Goal: Task Accomplishment & Management: Complete application form

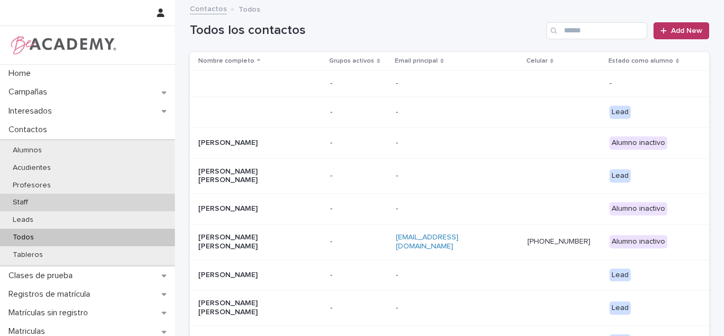
click at [43, 210] on div "Staff" at bounding box center [87, 201] width 175 height 17
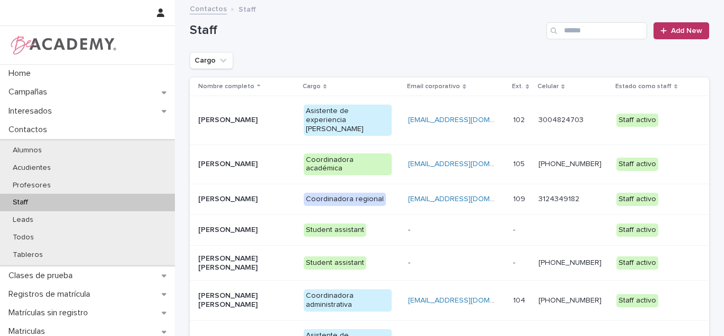
click at [289, 111] on div "[PERSON_NAME]" at bounding box center [246, 119] width 97 height 17
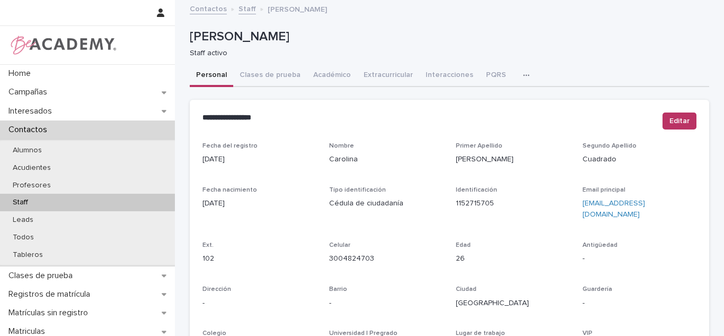
click at [517, 83] on button "button" at bounding box center [528, 75] width 23 height 21
drag, startPoint x: 475, startPoint y: 98, endPoint x: 238, endPoint y: 30, distance: 247.0
click at [474, 99] on button "Tareas" at bounding box center [489, 103] width 70 height 16
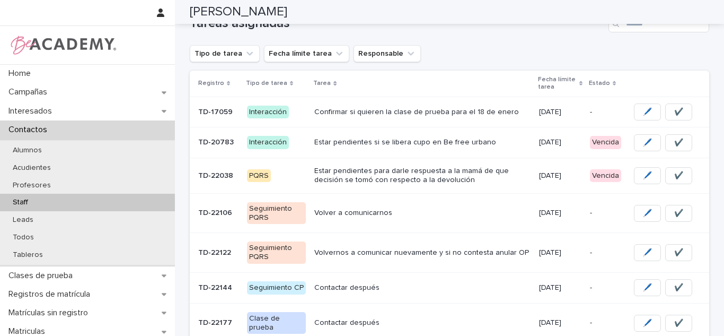
scroll to position [147, 0]
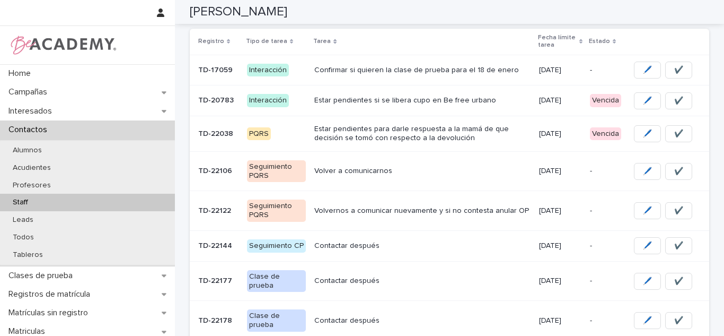
click at [480, 107] on div "Estar pendientes si se libera cupo en Be free urbano" at bounding box center [422, 100] width 216 height 17
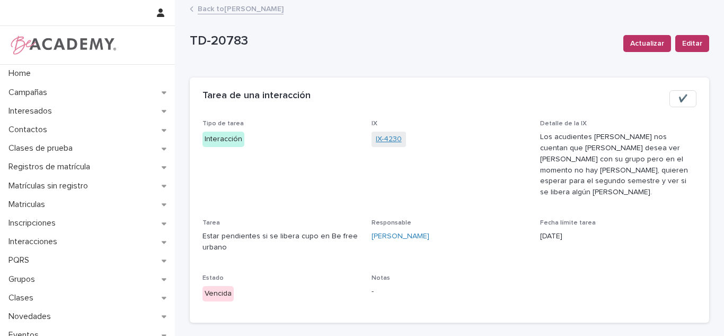
click at [377, 137] on link "IX-4230" at bounding box center [389, 139] width 26 height 11
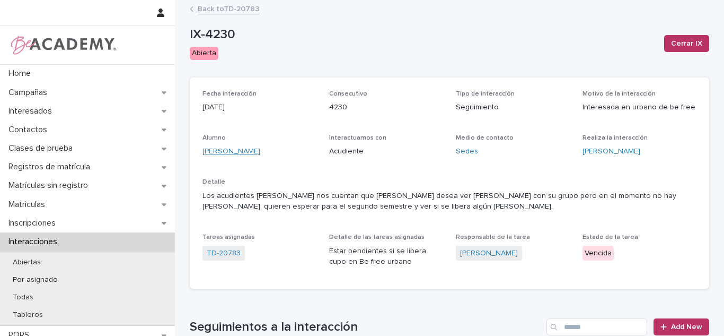
click at [235, 149] on link "Salome Cano Salazar" at bounding box center [232, 151] width 58 height 11
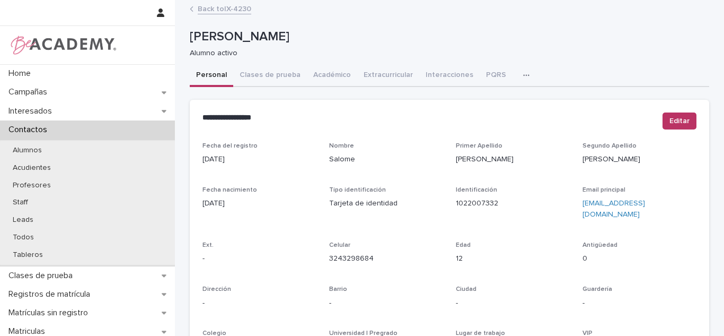
click at [214, 9] on link "Back to IX-4230" at bounding box center [225, 8] width 54 height 12
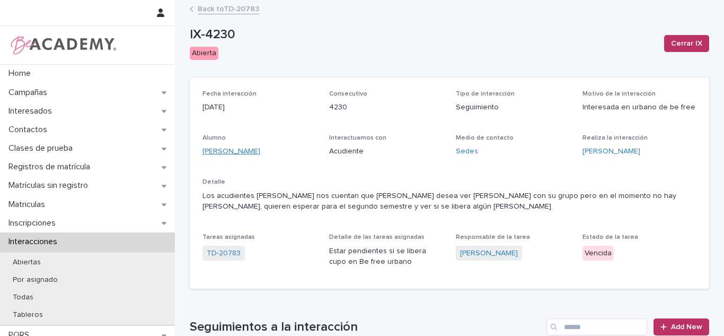
click at [252, 153] on link "Salome Cano Salazar" at bounding box center [232, 151] width 58 height 11
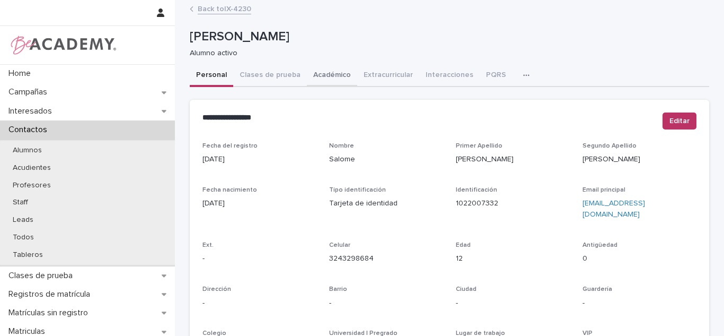
click at [331, 71] on button "Académico" at bounding box center [332, 76] width 50 height 22
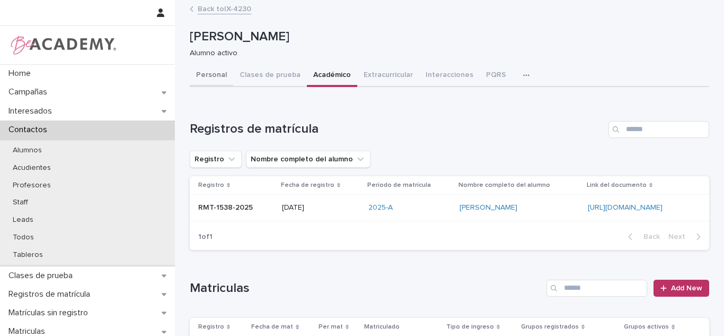
click at [197, 82] on button "Personal" at bounding box center [211, 76] width 43 height 22
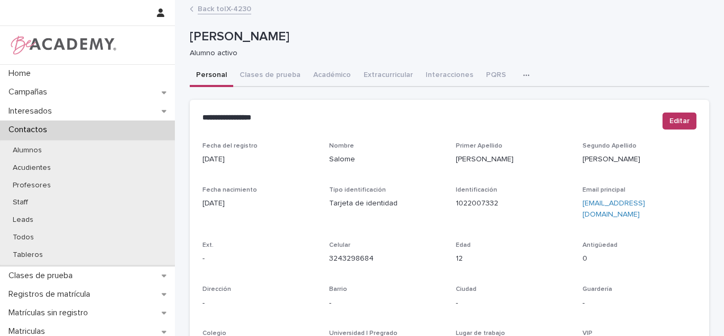
click at [231, 10] on link "Back to IX-4230" at bounding box center [225, 8] width 54 height 12
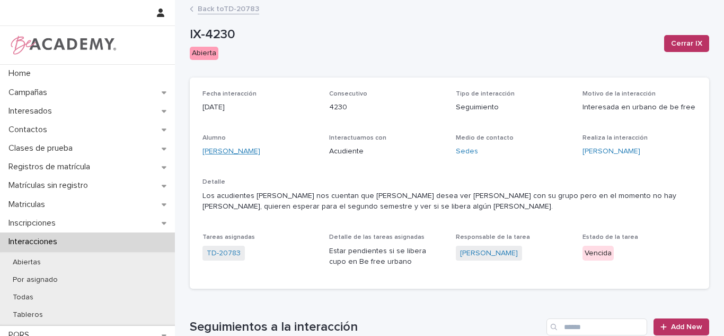
click at [227, 154] on link "Salome Cano Salazar" at bounding box center [232, 151] width 58 height 11
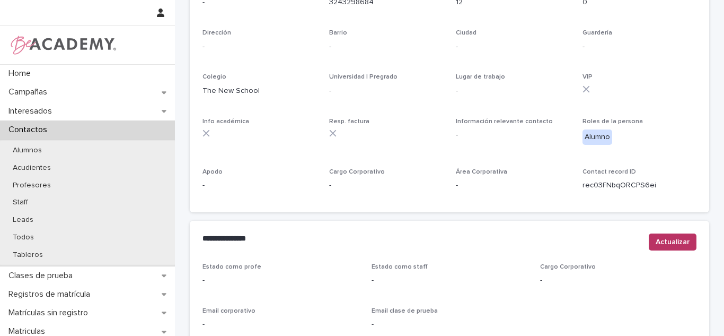
scroll to position [445, 0]
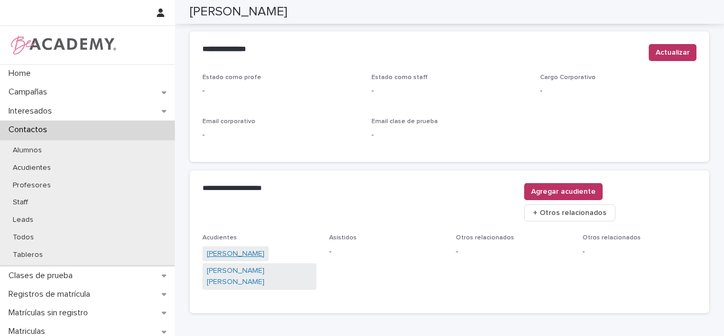
click at [222, 248] on link "Manuela Salazar Suarez" at bounding box center [236, 253] width 58 height 11
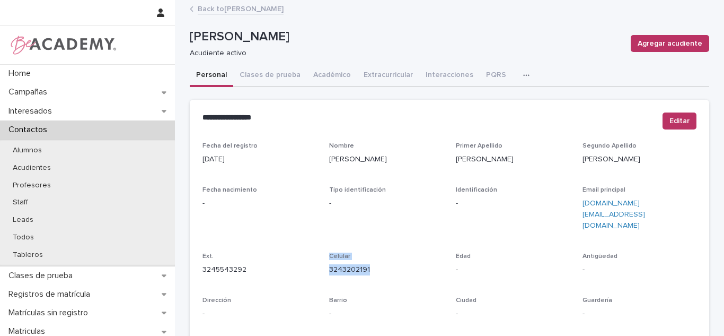
drag, startPoint x: 367, startPoint y: 251, endPoint x: 316, endPoint y: 249, distance: 51.4
click at [316, 249] on div "Fecha del registro 01/04/2025 Nombre Manuela Primer Apellido Salazar Segundo Ap…" at bounding box center [450, 304] width 494 height 324
drag, startPoint x: 316, startPoint y: 251, endPoint x: 367, endPoint y: 259, distance: 51.1
click at [367, 259] on div "Fecha del registro 01/04/2025 Nombre Manuela Primer Apellido Salazar Segundo Ap…" at bounding box center [450, 304] width 494 height 324
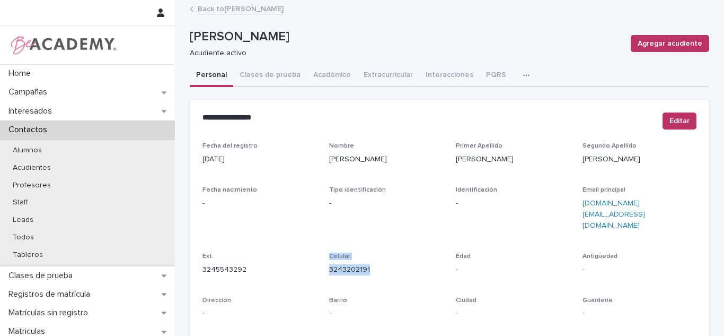
click at [367, 260] on div "Celular 3243202191" at bounding box center [386, 267] width 114 height 31
drag, startPoint x: 367, startPoint y: 251, endPoint x: 321, endPoint y: 253, distance: 46.2
click at [321, 253] on div "Fecha del registro 01/04/2025 Nombre Manuela Primer Apellido Salazar Segundo Ap…" at bounding box center [450, 304] width 494 height 324
copy link "3243202191"
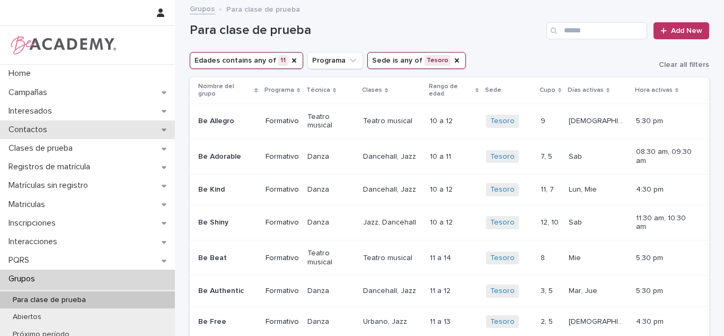
click at [67, 127] on div "Contactos" at bounding box center [87, 129] width 175 height 19
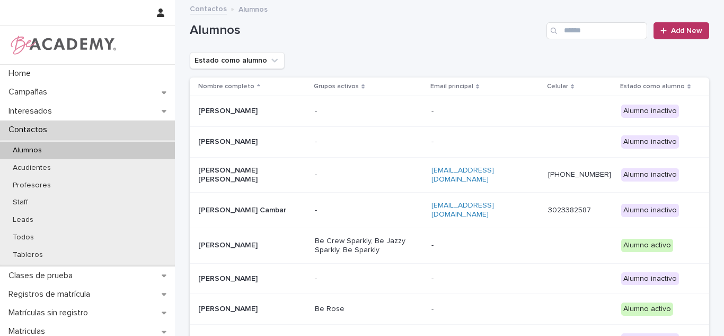
click at [581, 25] on input "Search" at bounding box center [597, 30] width 101 height 17
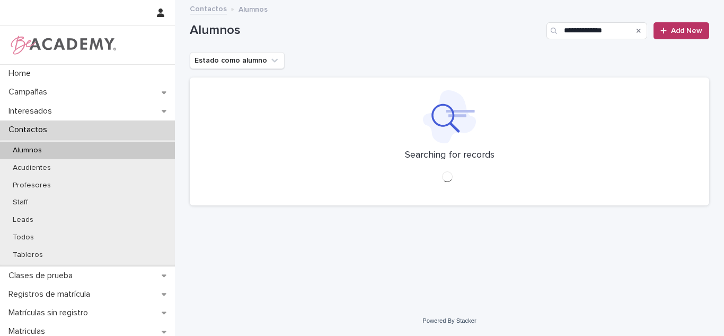
click at [581, 25] on input "**********" at bounding box center [597, 30] width 101 height 17
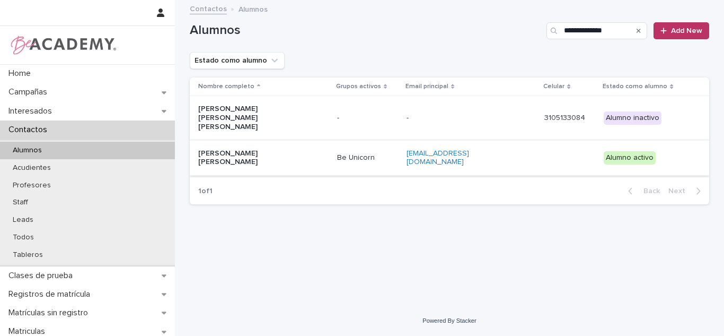
type input "**********"
click at [242, 149] on p "Maria Jose Quiñones Restrepo" at bounding box center [251, 158] width 106 height 18
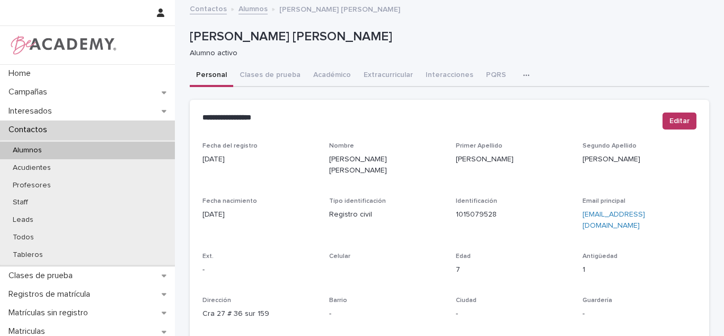
scroll to position [447, 0]
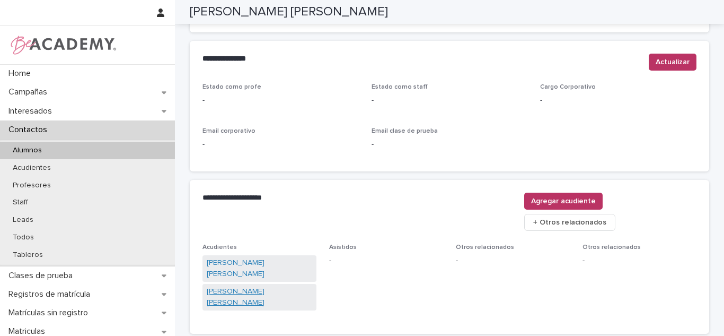
click at [222, 286] on link "Sandra Milena Restrepo Rendon" at bounding box center [259, 297] width 105 height 22
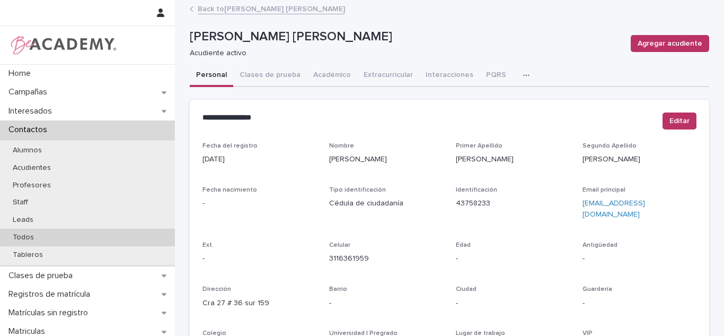
click at [77, 238] on div "Todos" at bounding box center [87, 236] width 175 height 17
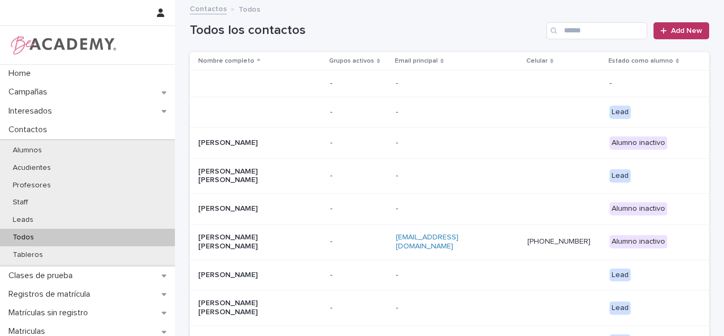
drag, startPoint x: 630, startPoint y: 52, endPoint x: 615, endPoint y: 39, distance: 20.3
click at [635, 48] on div "Todos los contactos Add New" at bounding box center [450, 26] width 520 height 51
click at [615, 37] on input "Search" at bounding box center [597, 30] width 101 height 17
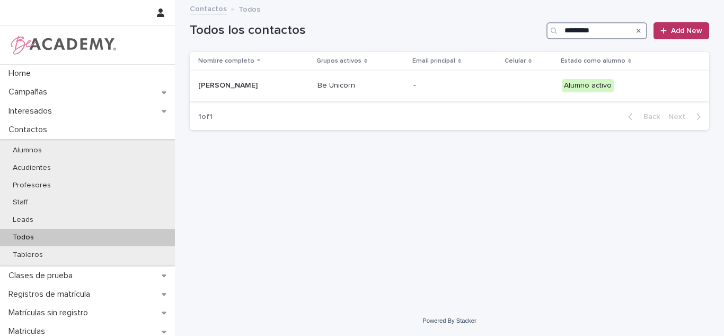
type input "*********"
click at [288, 101] on td "Alicia Correa Pulido" at bounding box center [252, 86] width 124 height 31
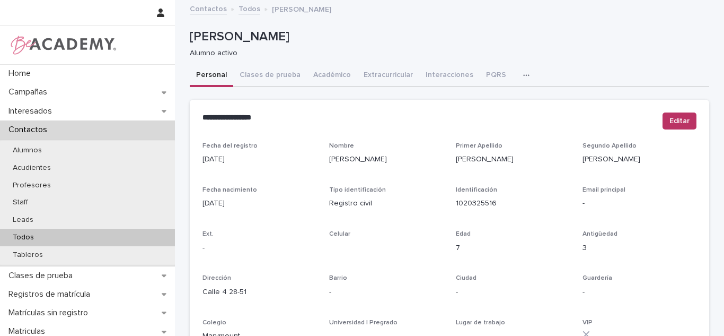
scroll to position [471, 0]
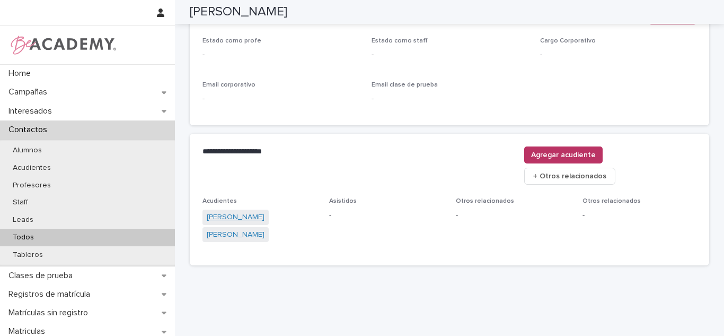
click at [228, 212] on link "Marianella Pulido Tamayo" at bounding box center [236, 217] width 58 height 11
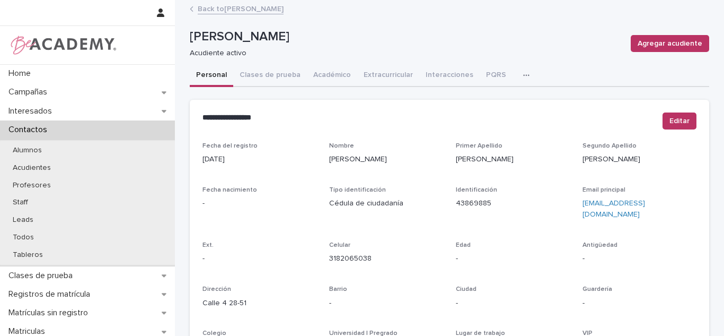
click at [272, 11] on link "Back to Alicia Correa Pulido" at bounding box center [241, 8] width 86 height 12
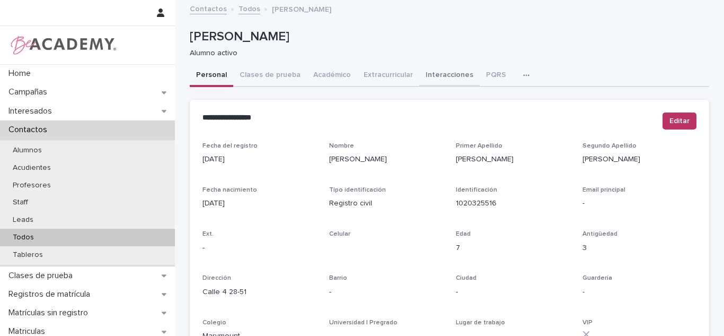
click at [431, 77] on button "Interacciones" at bounding box center [449, 76] width 60 height 22
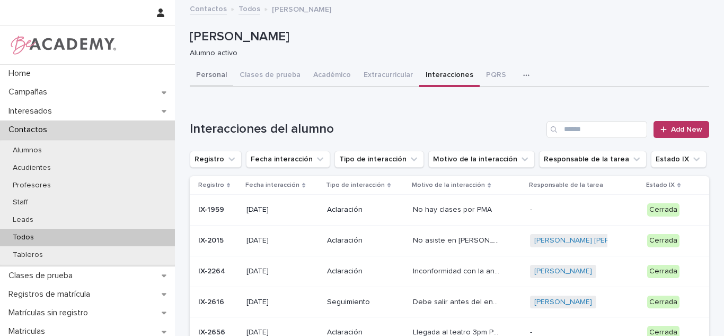
click at [211, 77] on button "Personal" at bounding box center [211, 76] width 43 height 22
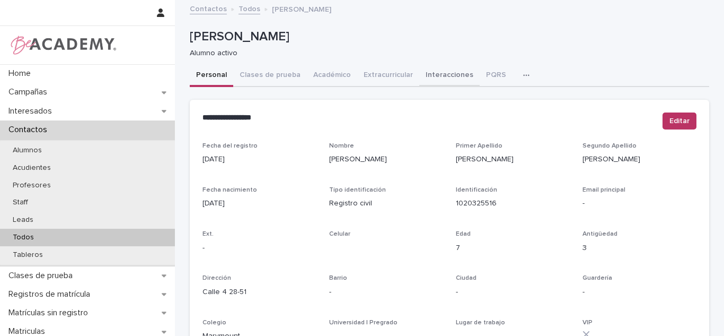
click at [448, 68] on button "Interacciones" at bounding box center [449, 76] width 60 height 22
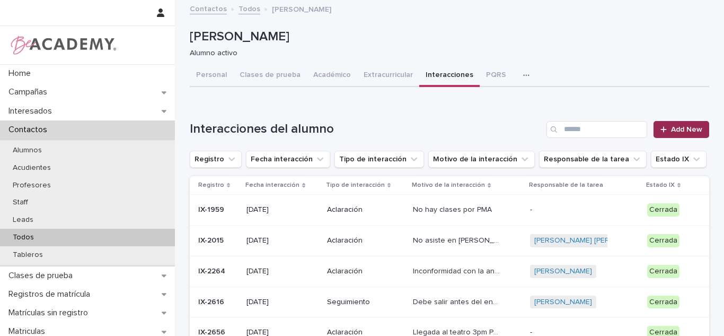
click at [682, 129] on span "Add New" at bounding box center [686, 129] width 31 height 7
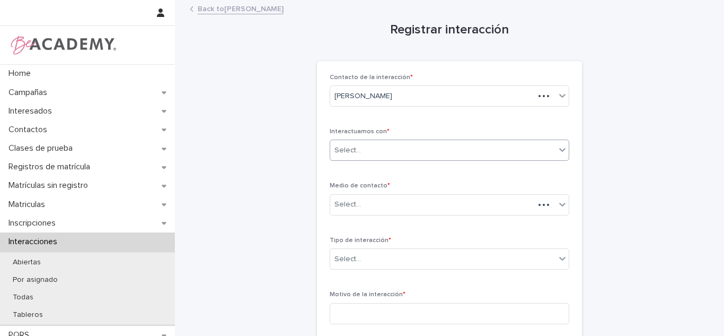
click at [336, 148] on div "Select..." at bounding box center [348, 150] width 27 height 11
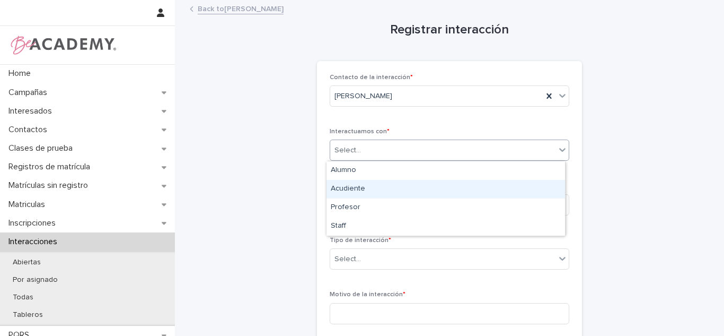
click at [332, 191] on div "Acudiente" at bounding box center [446, 189] width 239 height 19
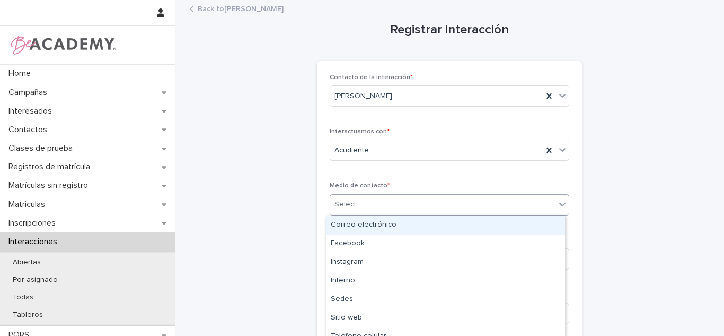
click at [376, 212] on div "Select..." at bounding box center [442, 204] width 225 height 17
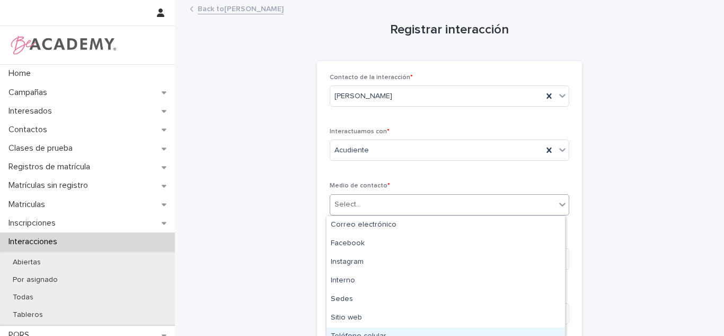
click at [444, 334] on div "Teléfono celular" at bounding box center [446, 336] width 239 height 19
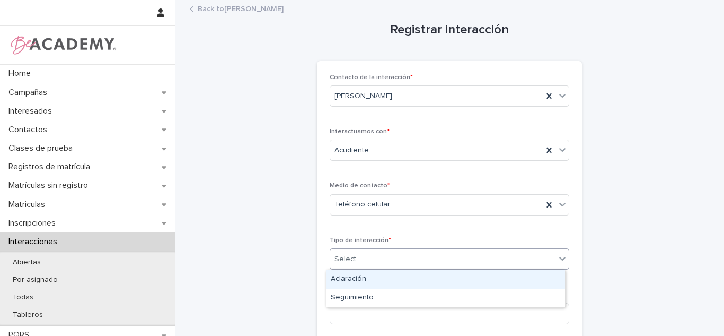
click at [384, 259] on div "Select..." at bounding box center [442, 258] width 225 height 17
click at [351, 271] on div "Aclaración" at bounding box center [446, 279] width 239 height 19
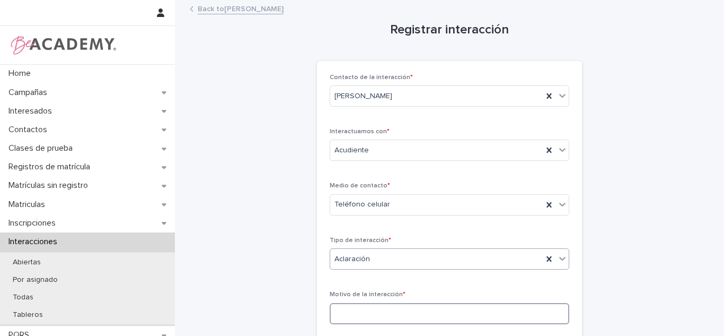
click at [357, 311] on input at bounding box center [450, 313] width 240 height 21
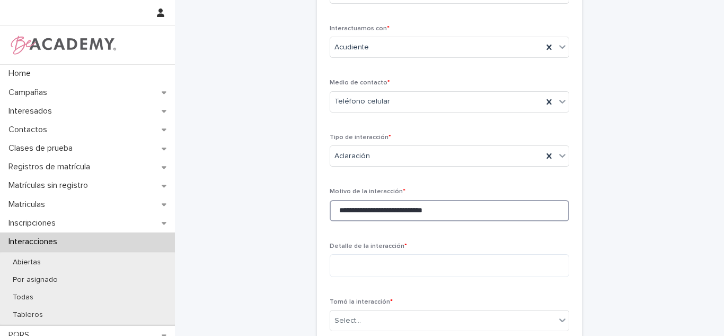
type input "**********"
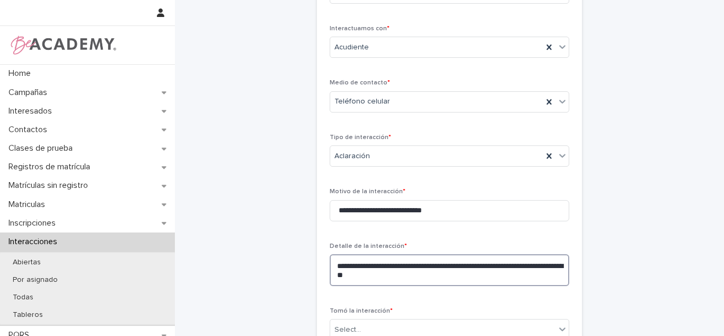
type textarea "**********"
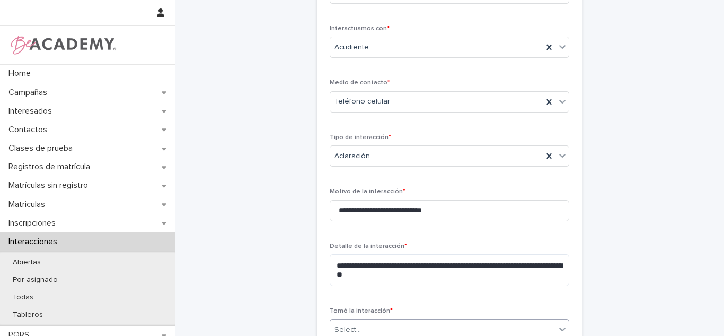
type input "*"
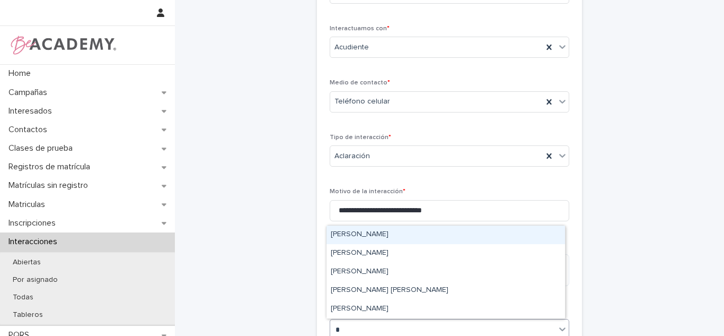
click at [544, 238] on div "Carolina Castillo Cuadrado" at bounding box center [446, 234] width 239 height 19
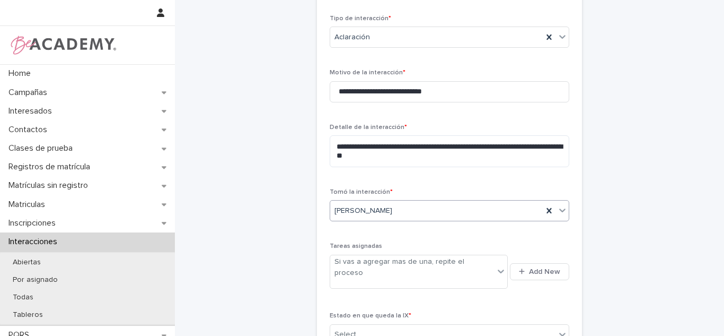
scroll to position [348, 0]
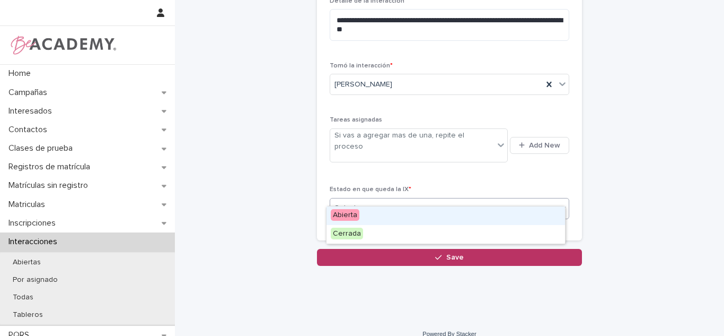
click at [421, 199] on div "Select..." at bounding box center [442, 207] width 225 height 17
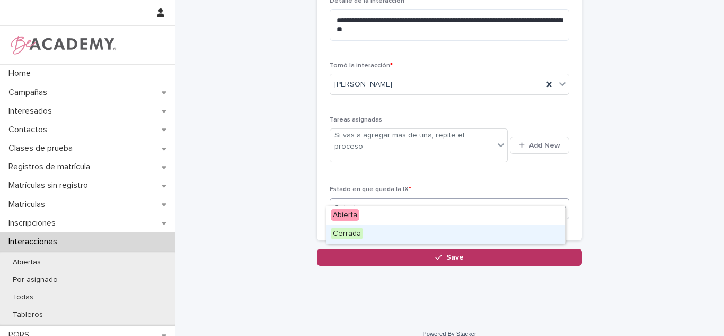
click at [402, 239] on div "Cerrada" at bounding box center [446, 234] width 239 height 19
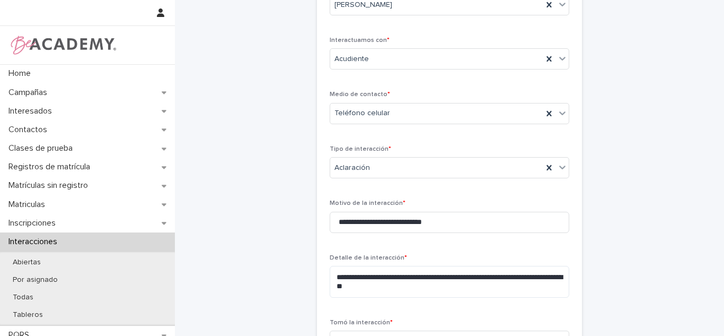
scroll to position [334, 0]
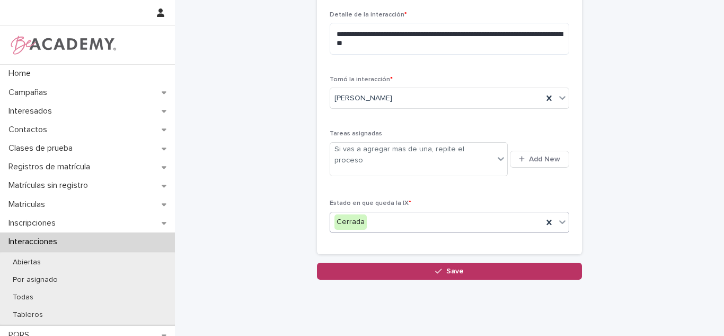
click at [524, 265] on button "Save" at bounding box center [449, 270] width 265 height 17
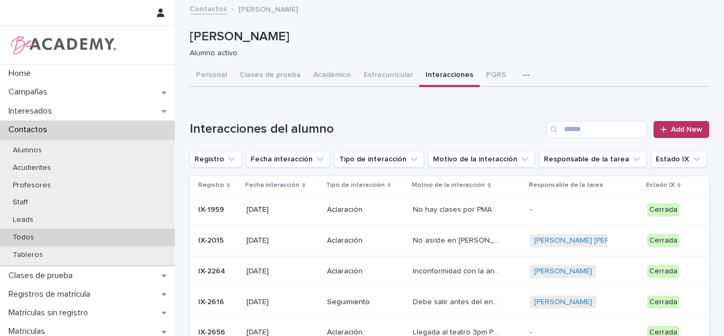
click at [74, 235] on div "Todos" at bounding box center [87, 236] width 175 height 17
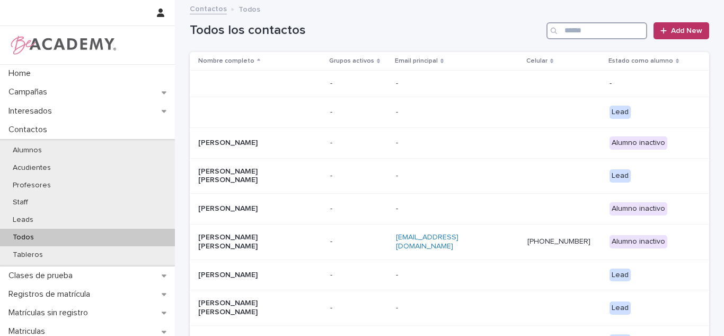
click at [638, 31] on input "Search" at bounding box center [597, 30] width 101 height 17
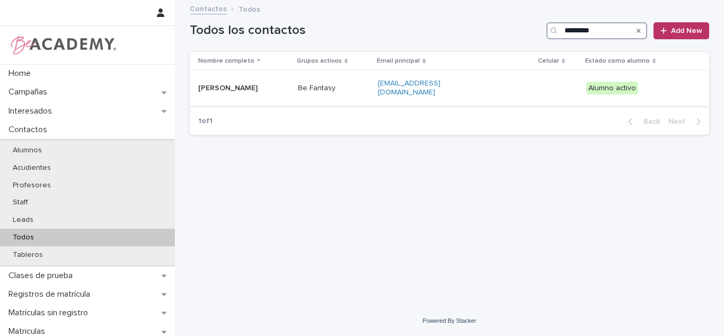
type input "*********"
click at [238, 89] on p "Olivia Botero Zapata" at bounding box center [243, 88] width 91 height 9
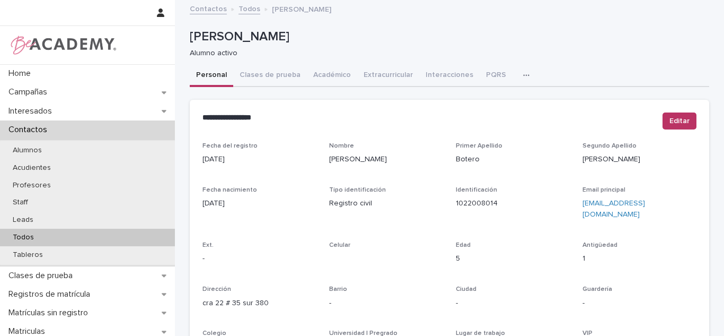
scroll to position [461, 0]
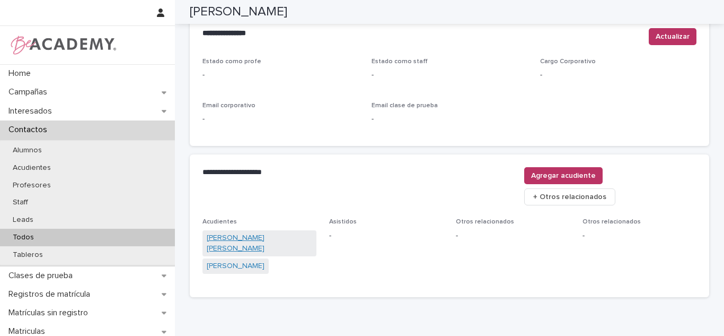
click at [241, 232] on link "[PERSON_NAME] [PERSON_NAME]" at bounding box center [259, 243] width 105 height 22
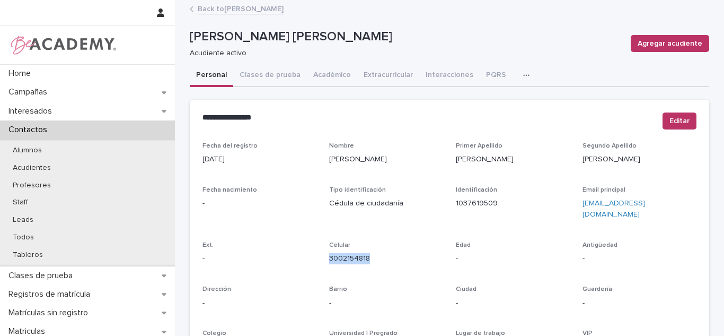
drag, startPoint x: 376, startPoint y: 247, endPoint x: 320, endPoint y: 245, distance: 55.7
click at [320, 245] on div "Fecha del registro 05/10/2023 Nombre Laura Primer Apellido Zapata Segundo Apell…" at bounding box center [450, 298] width 494 height 313
copy link "3002154818"
click at [239, 11] on link "Back to Olivia Botero Zapata" at bounding box center [241, 8] width 86 height 12
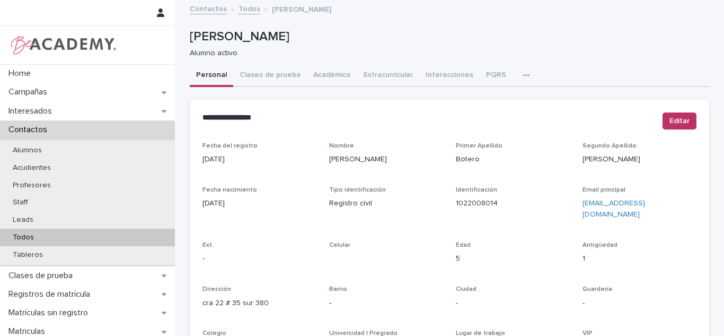
click at [454, 79] on button "Interacciones" at bounding box center [449, 76] width 60 height 22
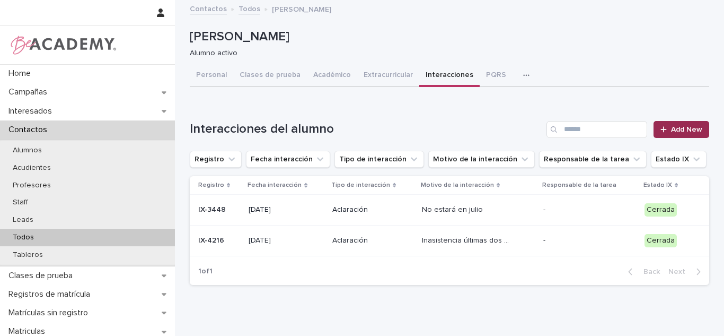
click at [686, 127] on span "Add New" at bounding box center [686, 129] width 31 height 7
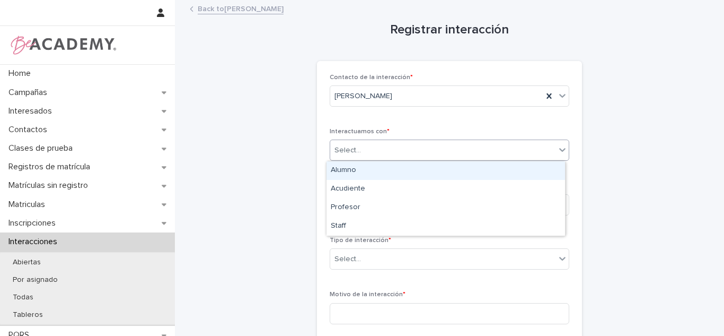
click at [430, 159] on div "Select..." at bounding box center [442, 150] width 225 height 17
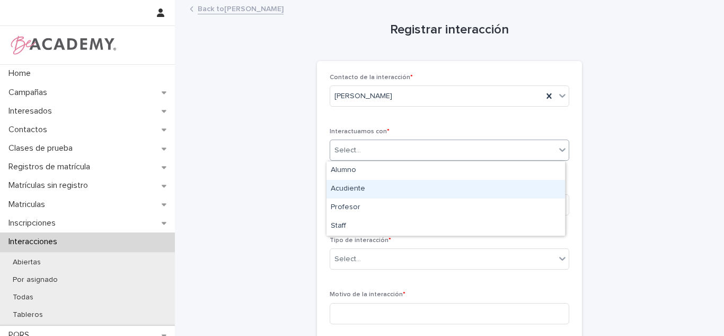
click at [410, 183] on div "Acudiente" at bounding box center [446, 189] width 239 height 19
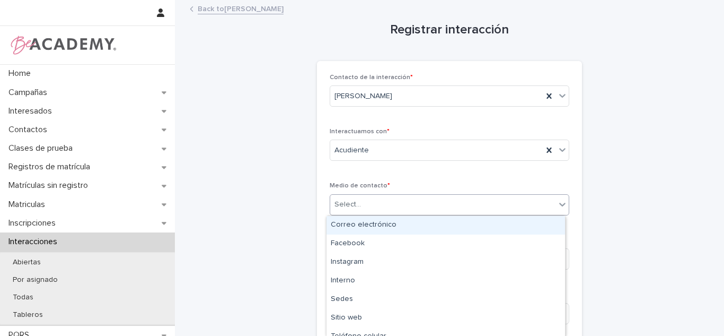
click at [388, 206] on div "Select..." at bounding box center [442, 204] width 225 height 17
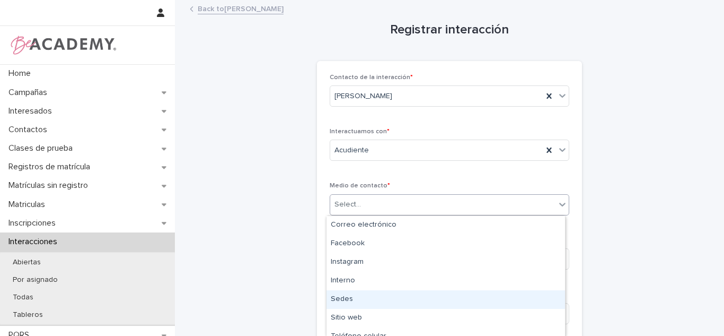
scroll to position [47, 0]
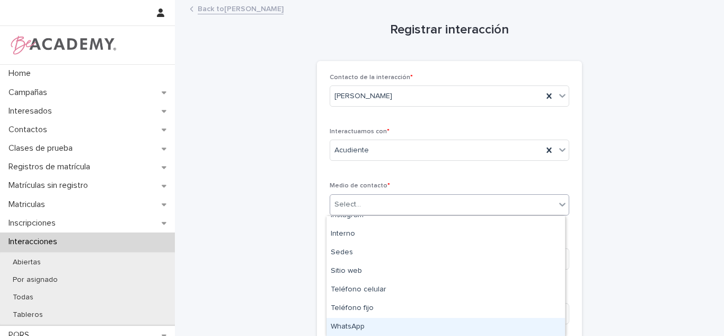
click at [349, 326] on div "WhatsApp" at bounding box center [446, 327] width 239 height 19
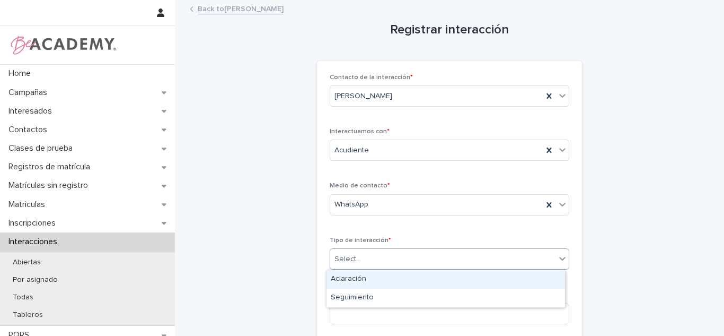
click at [371, 260] on div "Select..." at bounding box center [442, 258] width 225 height 17
click at [365, 274] on div "Aclaración" at bounding box center [446, 279] width 239 height 19
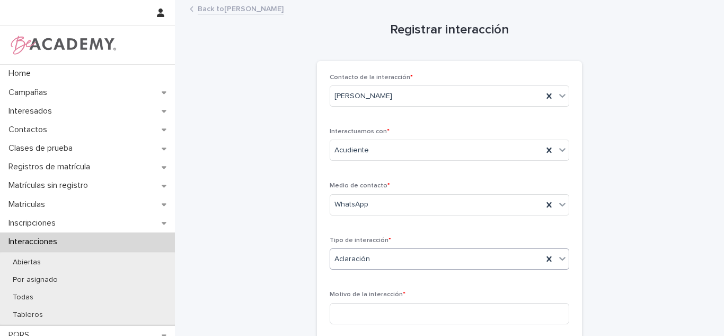
scroll to position [293, 0]
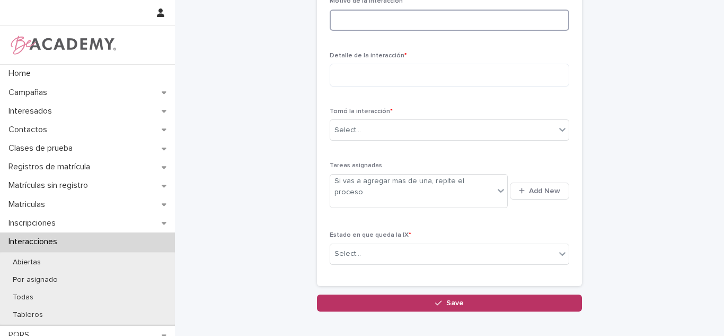
click at [364, 25] on input at bounding box center [450, 20] width 240 height 21
type input "**********"
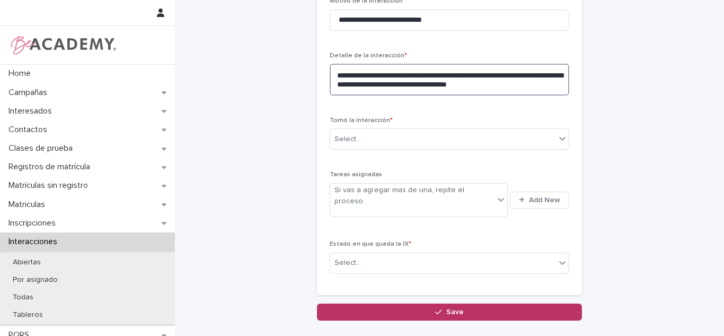
type textarea "**********"
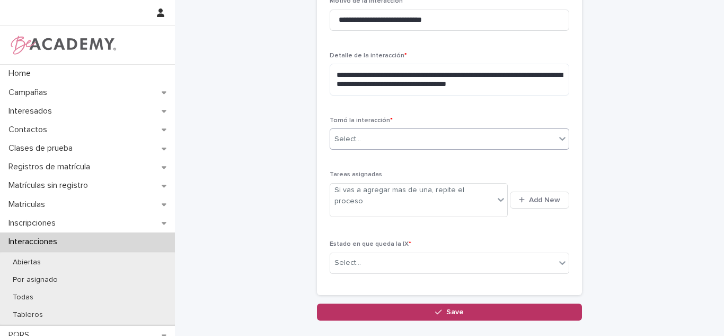
type input "*"
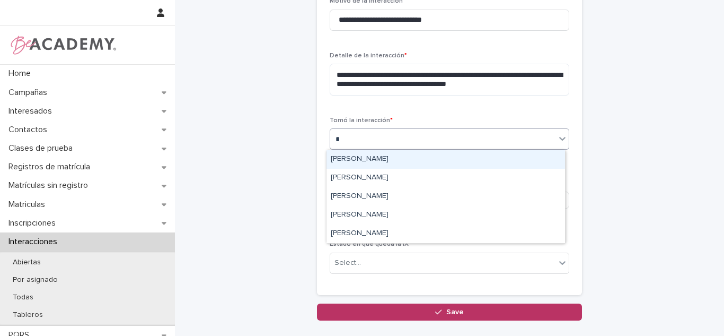
click at [339, 154] on div "Carolina Castillo Cuadrado" at bounding box center [446, 159] width 239 height 19
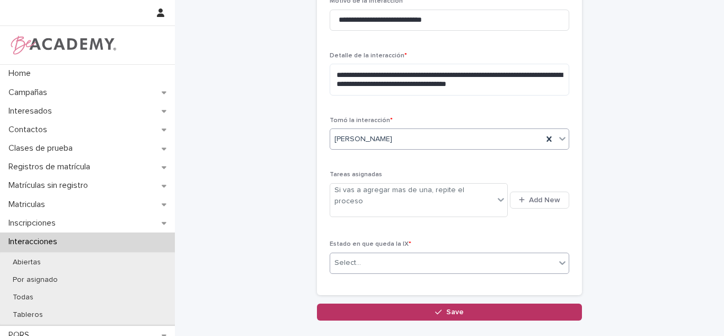
click at [375, 254] on div "Select..." at bounding box center [442, 262] width 225 height 17
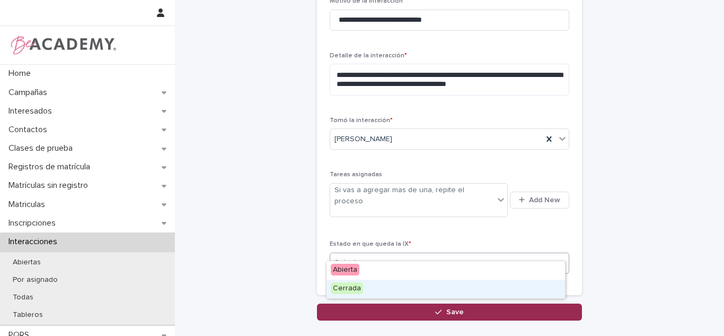
drag, startPoint x: 358, startPoint y: 288, endPoint x: 347, endPoint y: 293, distance: 11.6
click at [357, 288] on span "Cerrada" at bounding box center [347, 288] width 32 height 12
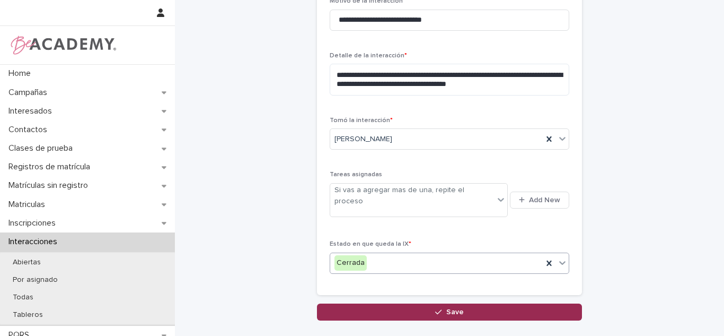
click at [383, 303] on button "Save" at bounding box center [449, 311] width 265 height 17
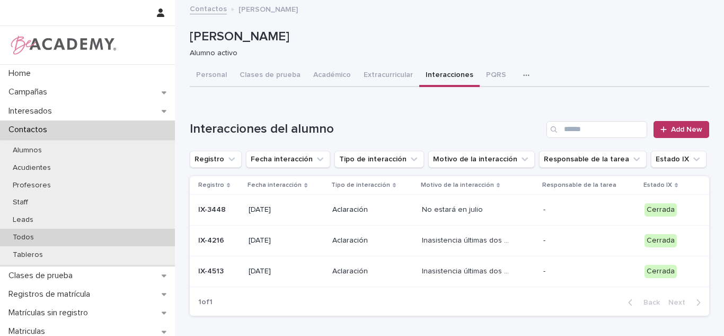
click at [79, 235] on div "Todos" at bounding box center [87, 236] width 175 height 17
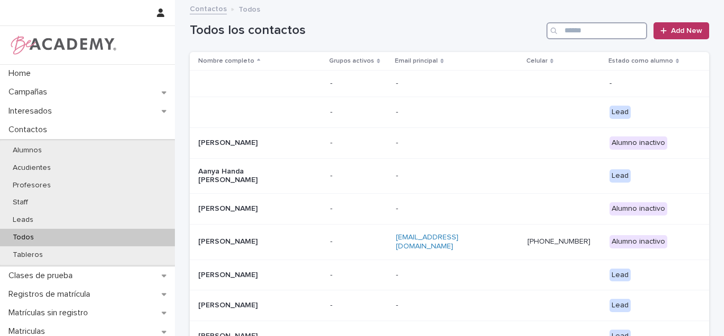
click at [578, 38] on input "Search" at bounding box center [597, 30] width 101 height 17
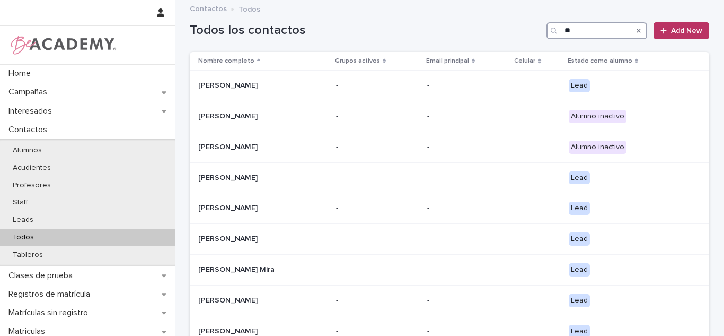
type input "*"
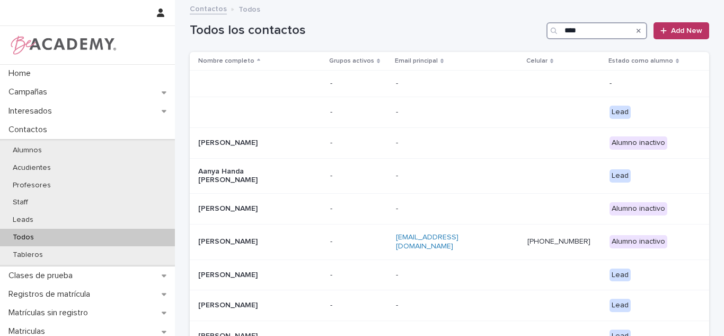
type input "*****"
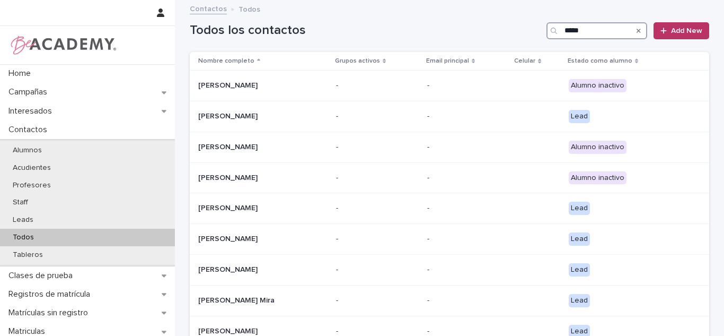
click at [578, 38] on input "*****" at bounding box center [597, 30] width 101 height 17
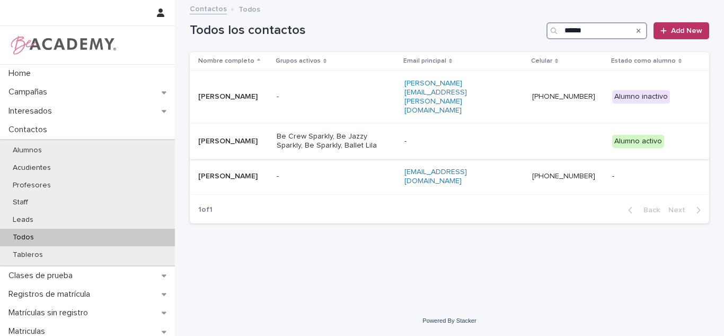
type input "******"
click at [268, 137] on p "Antonella Maya Gutierrez" at bounding box center [233, 141] width 70 height 9
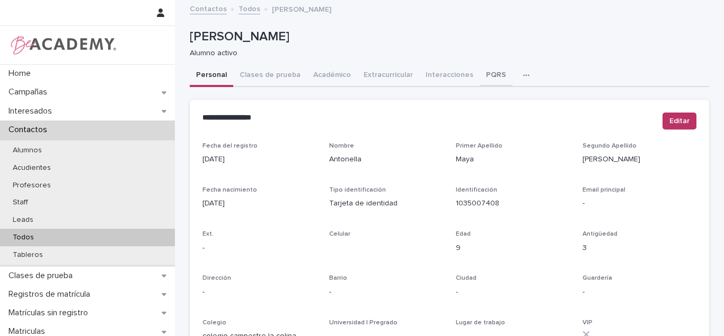
click at [483, 84] on button "PQRS" at bounding box center [496, 76] width 33 height 22
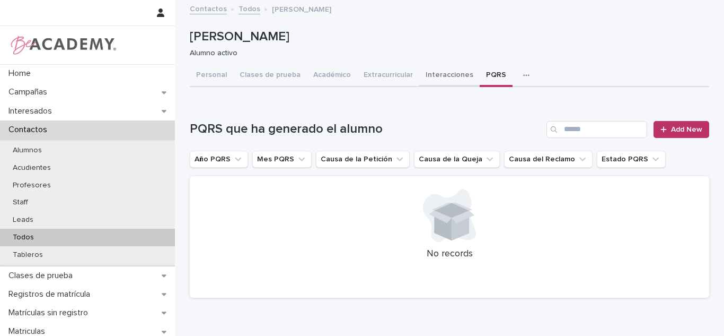
click at [443, 82] on button "Interacciones" at bounding box center [449, 76] width 60 height 22
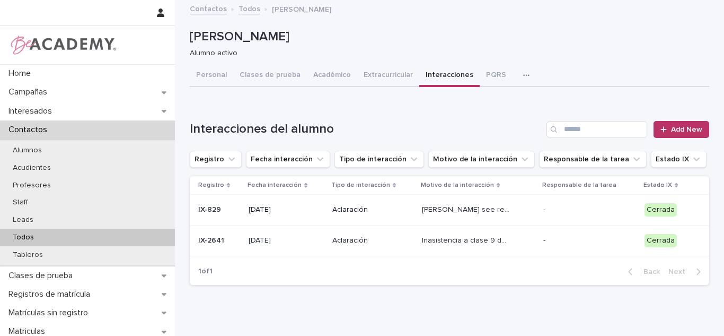
click at [477, 63] on div "Antonella Maya Gutierrez Alumno activo" at bounding box center [450, 43] width 520 height 42
click at [209, 79] on button "Personal" at bounding box center [211, 76] width 43 height 22
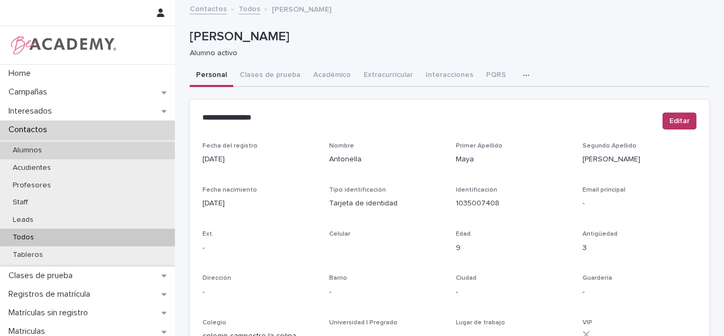
click at [480, 73] on button "PQRS" at bounding box center [496, 76] width 33 height 22
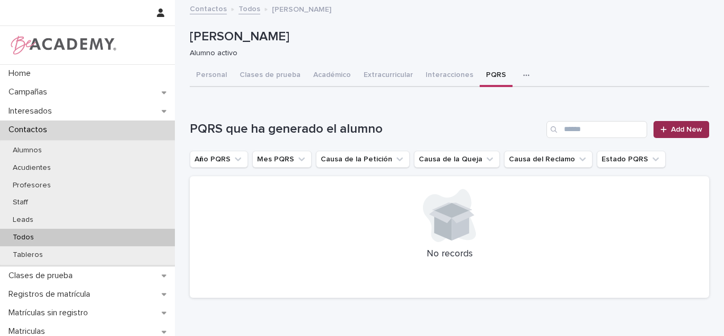
click at [684, 133] on link "Add New" at bounding box center [682, 129] width 56 height 17
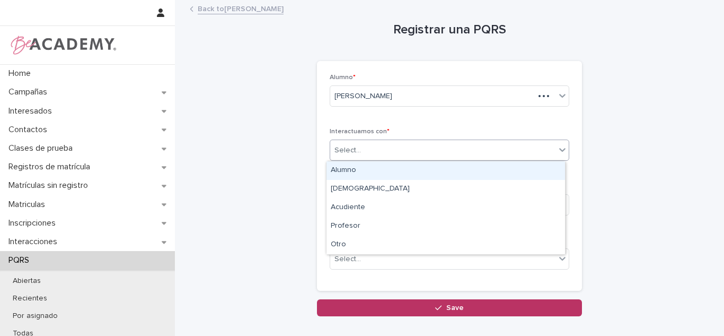
click at [362, 156] on div at bounding box center [362, 150] width 1 height 13
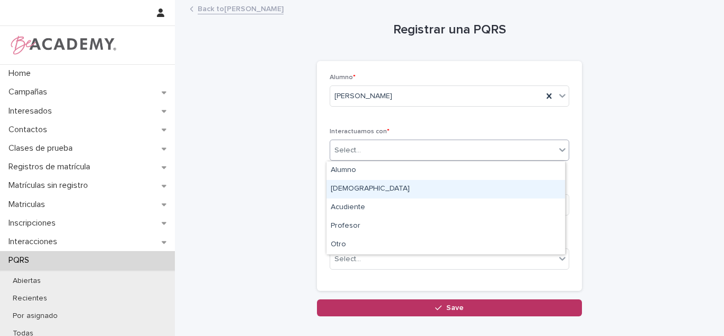
click at [451, 195] on div "Papá" at bounding box center [446, 189] width 239 height 19
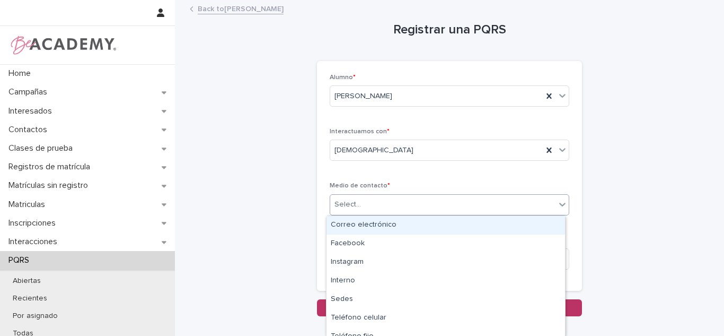
click at [424, 200] on div "Select..." at bounding box center [442, 204] width 225 height 17
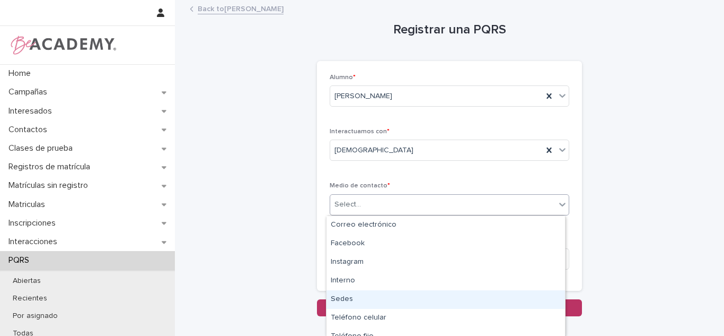
click at [364, 295] on div "Sedes" at bounding box center [446, 299] width 239 height 19
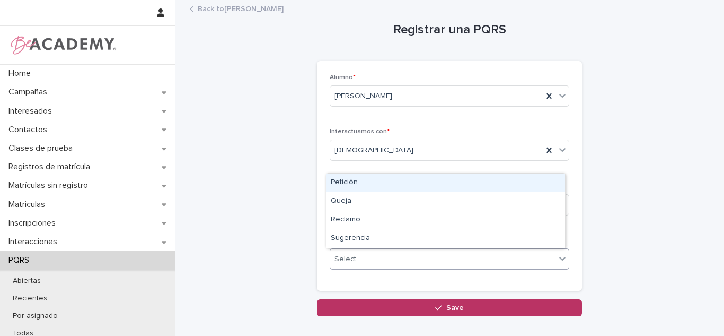
click at [387, 248] on body "Home Campañas Interesados Contactos Clases de prueba Registros de matrícula Mat…" at bounding box center [362, 168] width 724 height 336
click at [352, 187] on div "Petición" at bounding box center [446, 182] width 239 height 19
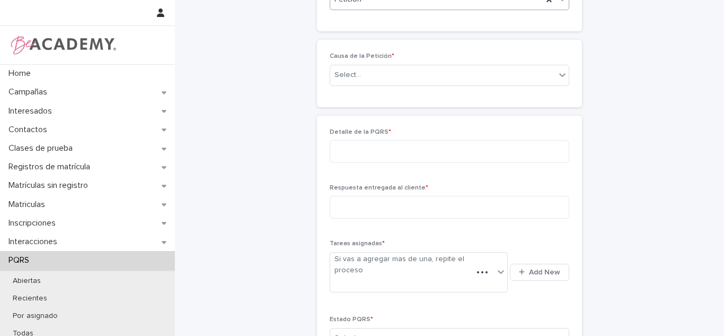
scroll to position [250, 0]
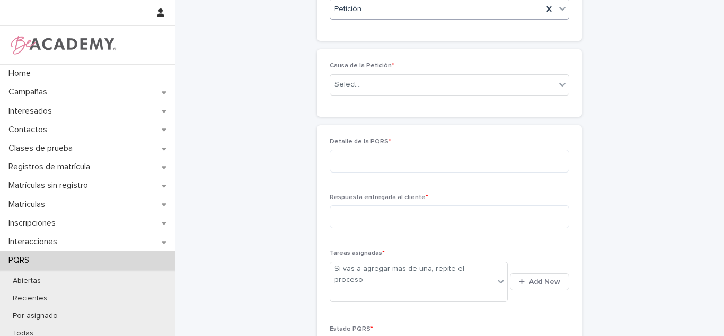
click at [357, 72] on div "Causa de la Petición * Select..." at bounding box center [450, 82] width 240 height 41
drag, startPoint x: 357, startPoint y: 73, endPoint x: 353, endPoint y: 80, distance: 7.8
click at [356, 74] on div "Causa de la Petición * Select..." at bounding box center [450, 82] width 240 height 41
click at [353, 83] on div "Select..." at bounding box center [348, 84] width 27 height 11
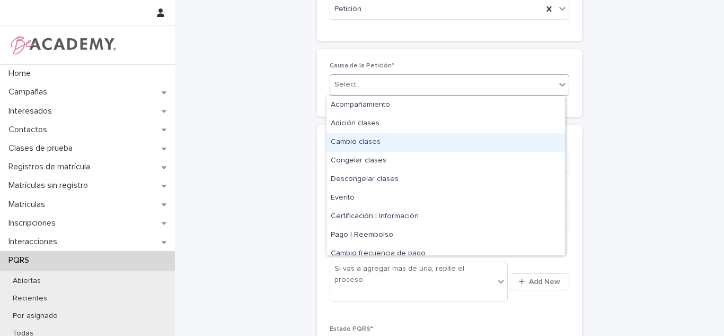
drag, startPoint x: 351, startPoint y: 142, endPoint x: 390, endPoint y: 195, distance: 66.1
click at [352, 142] on div "Cambio clases" at bounding box center [446, 142] width 239 height 19
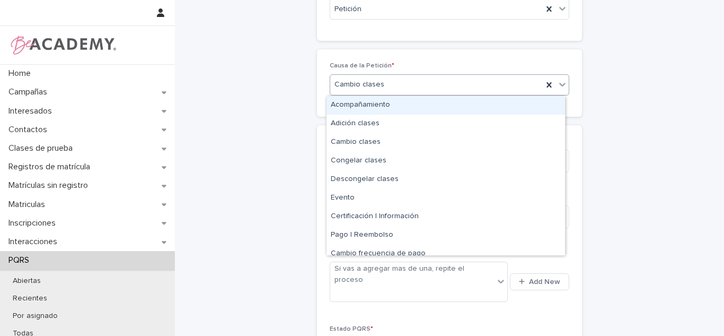
click at [385, 94] on div "Cambio clases" at bounding box center [450, 84] width 240 height 21
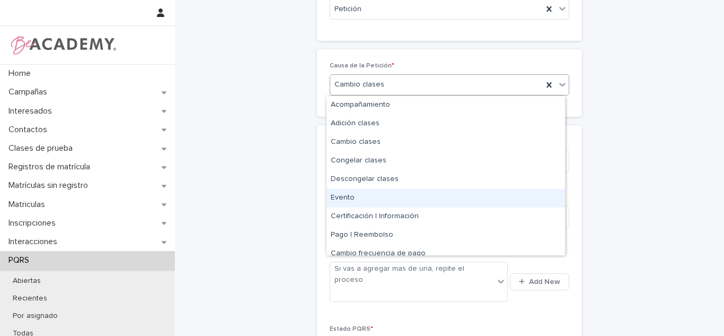
click at [292, 205] on div "Registrar una PQRS Loading... Saving… Loading... Saving… Loading... Saving… Alu…" at bounding box center [450, 105] width 520 height 708
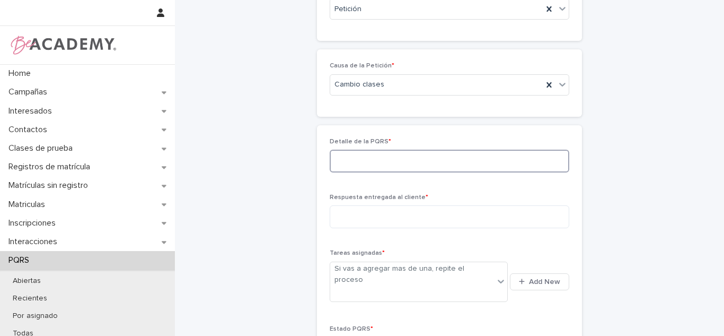
click at [377, 158] on textarea at bounding box center [450, 160] width 240 height 23
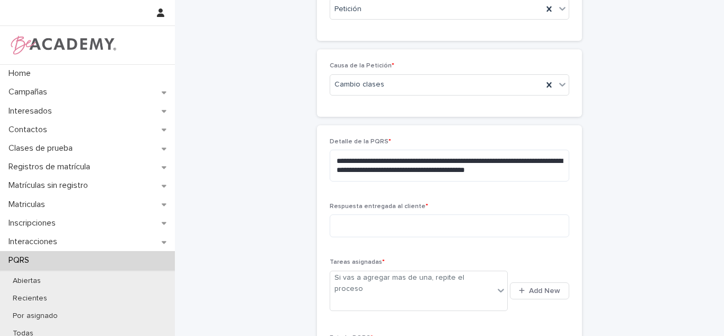
drag, startPoint x: 341, startPoint y: 171, endPoint x: 263, endPoint y: 171, distance: 77.9
click at [241, 160] on div "**********" at bounding box center [450, 109] width 520 height 717
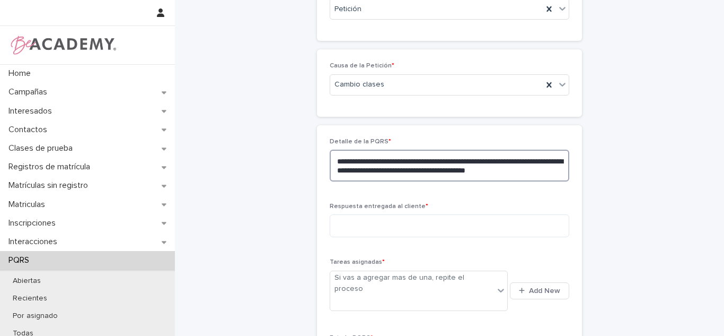
click at [373, 172] on textarea "**********" at bounding box center [450, 165] width 240 height 32
type textarea "**********"
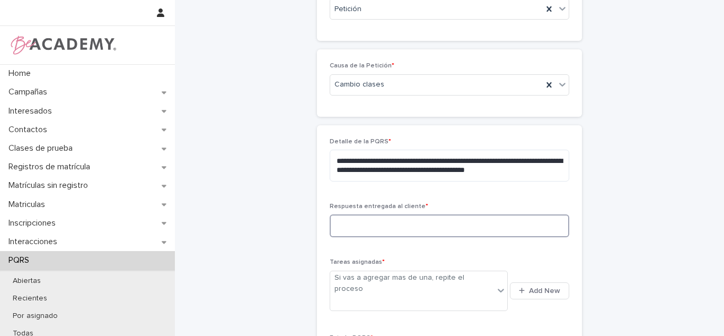
click at [420, 221] on textarea at bounding box center [450, 225] width 240 height 23
click at [374, 229] on textarea "**********" at bounding box center [450, 225] width 240 height 23
type textarea "**********"
click at [530, 287] on span "Add New" at bounding box center [544, 290] width 31 height 7
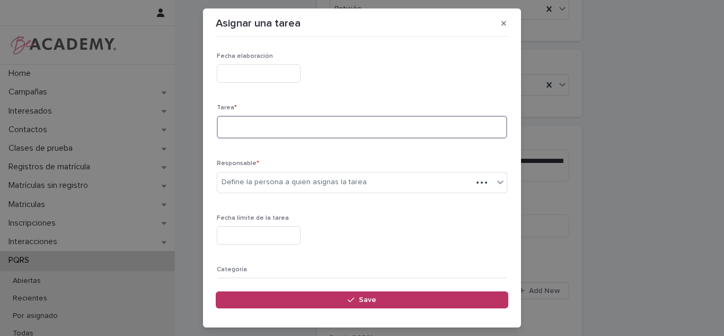
click at [283, 138] on textarea at bounding box center [362, 127] width 291 height 23
type textarea "**********"
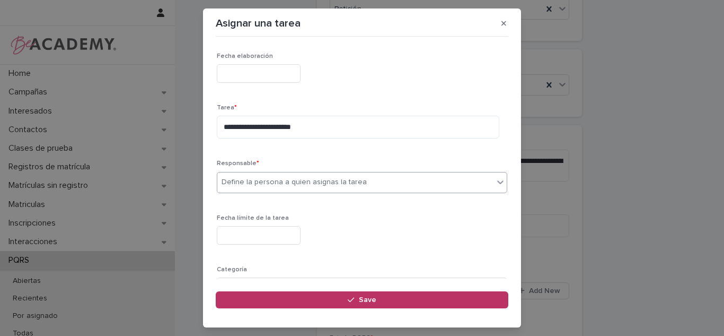
type input "*"
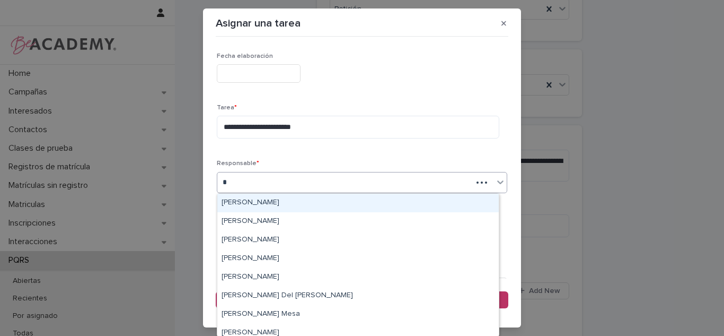
click at [320, 200] on div "Carolina Castillo Cuadrado" at bounding box center [358, 202] width 282 height 19
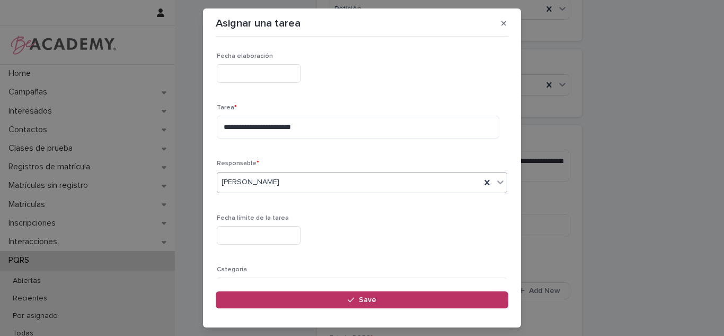
click at [257, 230] on input "text" at bounding box center [259, 235] width 84 height 19
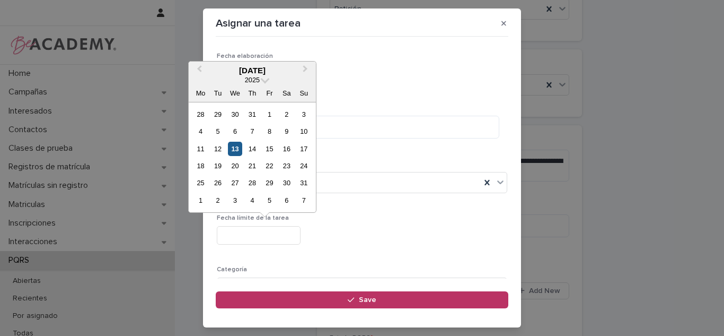
click at [236, 155] on div "13" at bounding box center [235, 149] width 14 height 14
type input "**********"
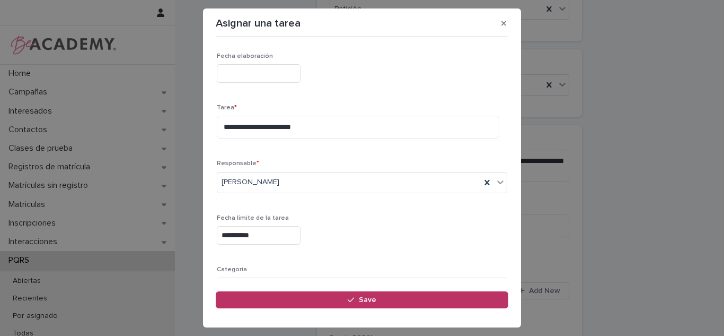
scroll to position [92, 0]
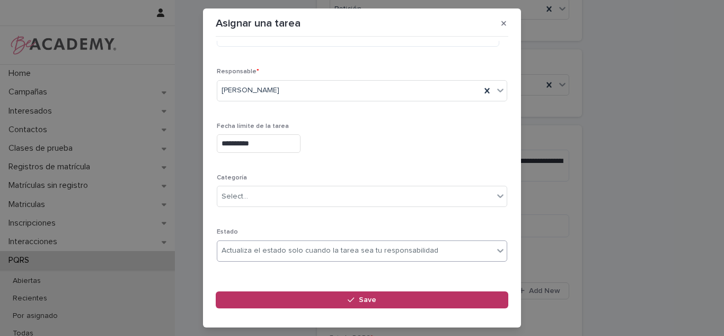
click at [282, 249] on div "Actualiza el estado solo cuando la tarea sea tu responsabilidad" at bounding box center [330, 250] width 217 height 11
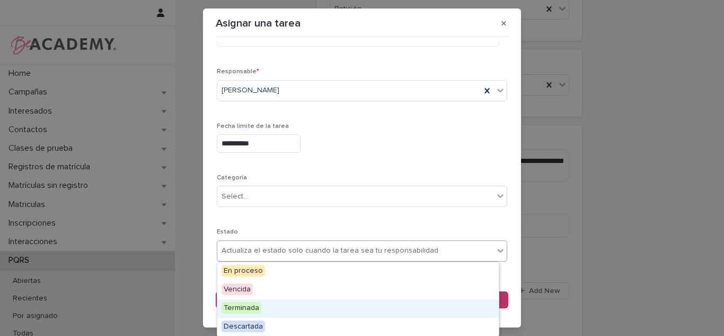
click at [244, 311] on span "Terminada" at bounding box center [242, 308] width 40 height 12
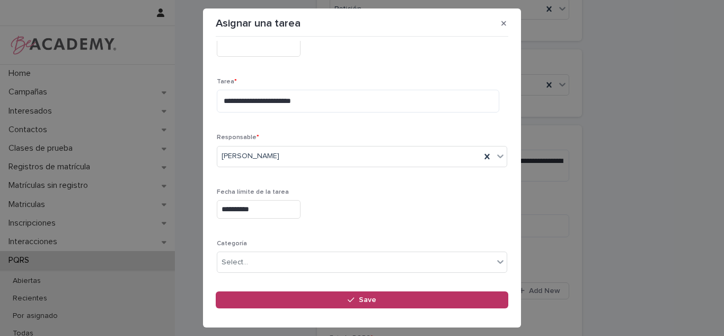
scroll to position [21, 0]
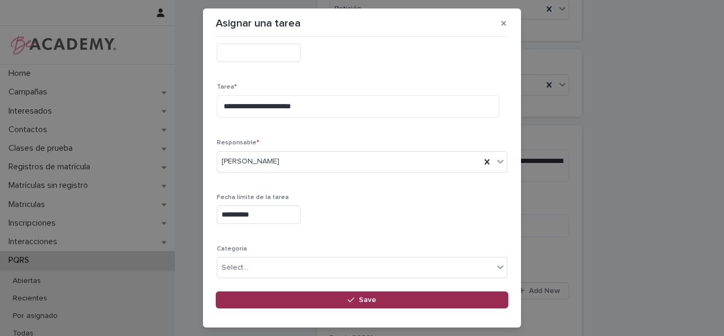
click at [380, 295] on button "Save" at bounding box center [362, 299] width 293 height 17
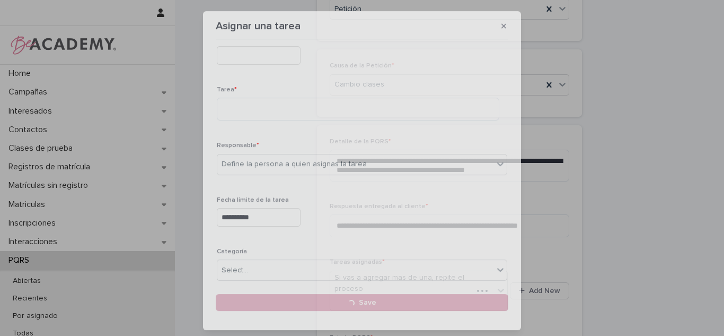
scroll to position [250, 0]
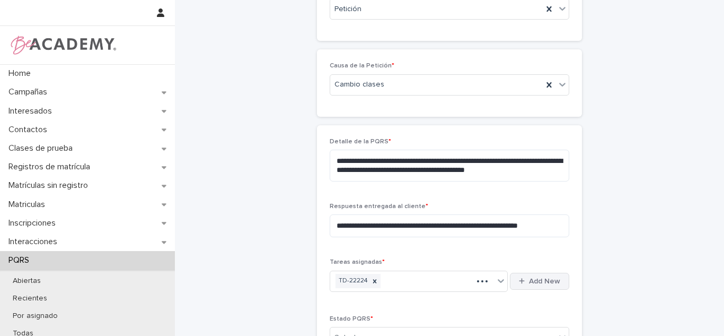
click at [538, 280] on span "Add New" at bounding box center [544, 280] width 31 height 7
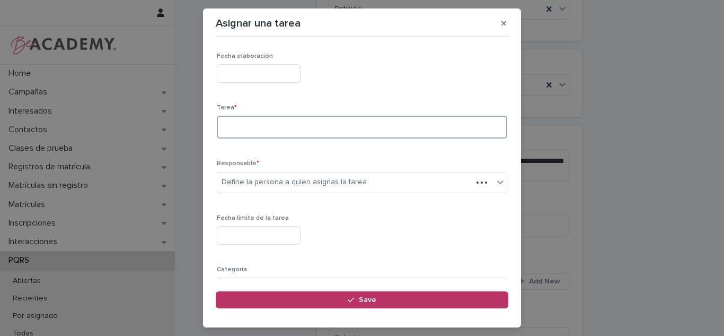
click at [286, 133] on textarea at bounding box center [362, 127] width 291 height 23
type textarea "**********"
type input "*"
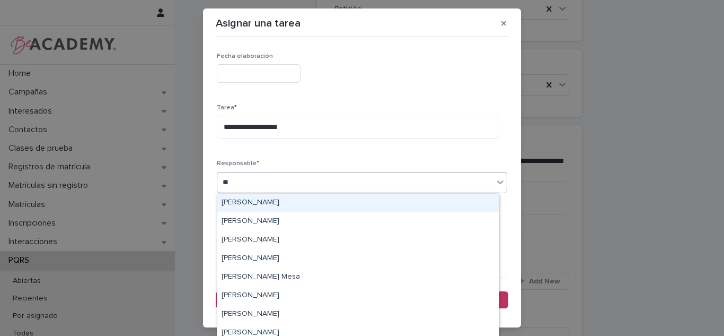
type input "***"
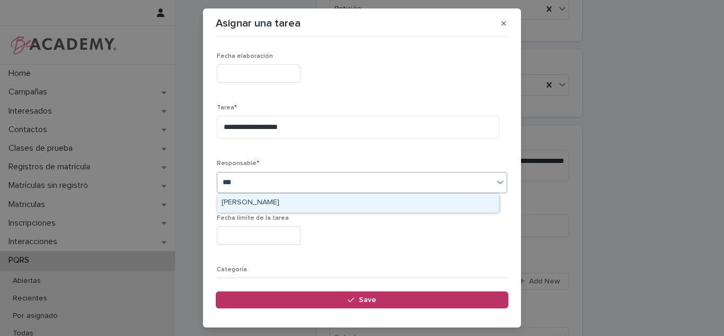
click at [238, 199] on div "Leidy Mesa Alvarez" at bounding box center [358, 202] width 282 height 19
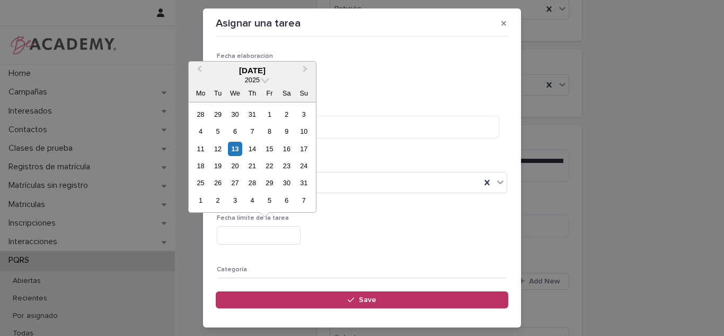
click at [244, 241] on input "text" at bounding box center [259, 235] width 84 height 19
click at [291, 149] on div "16" at bounding box center [286, 149] width 14 height 14
type input "**********"
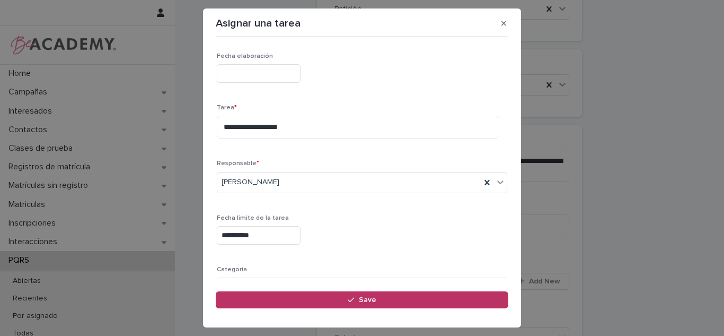
scroll to position [81, 0]
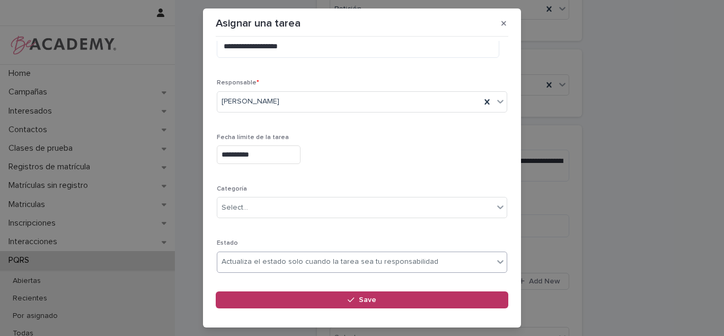
click at [266, 267] on div "Actualiza el estado solo cuando la tarea sea tu responsabilidad" at bounding box center [330, 261] width 217 height 11
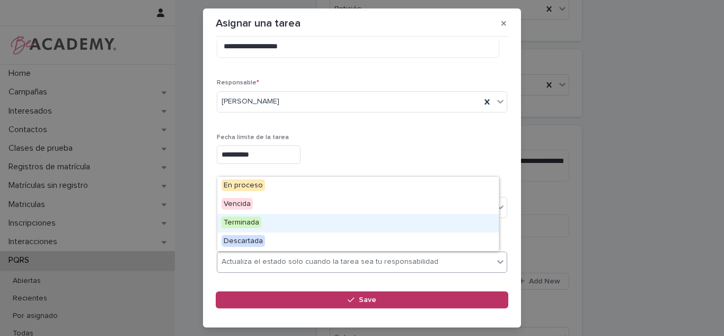
click at [250, 223] on span "Terminada" at bounding box center [242, 222] width 40 height 12
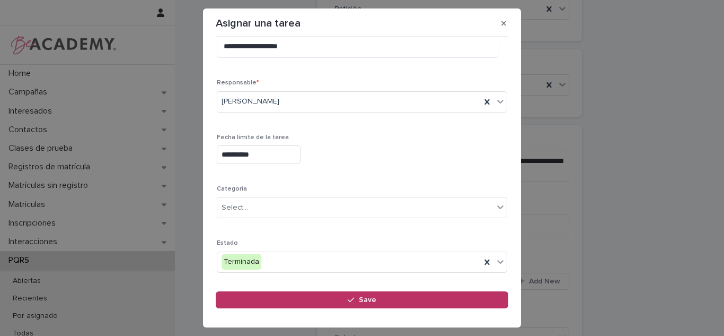
scroll to position [0, 0]
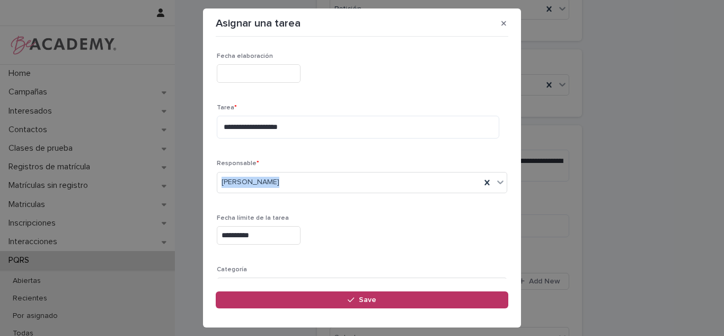
drag, startPoint x: 500, startPoint y: 153, endPoint x: 495, endPoint y: 201, distance: 48.5
click at [495, 201] on div "**********" at bounding box center [362, 160] width 293 height 238
click at [482, 157] on div "**********" at bounding box center [362, 206] width 291 height 309
drag, startPoint x: 242, startPoint y: 126, endPoint x: 230, endPoint y: 131, distance: 13.1
click at [239, 148] on div "**********" at bounding box center [362, 206] width 291 height 309
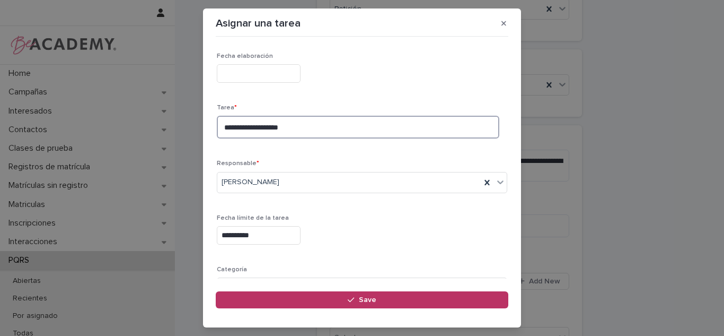
click at [234, 126] on textarea "**********" at bounding box center [358, 127] width 283 height 23
type textarea "**********"
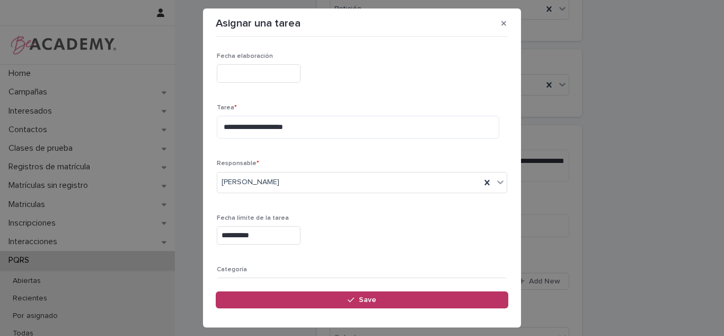
click at [333, 155] on div "**********" at bounding box center [362, 206] width 291 height 309
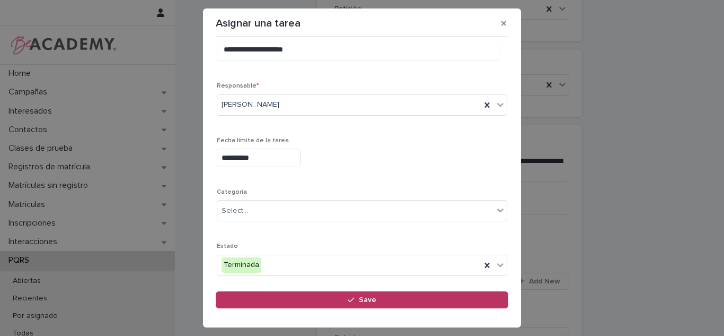
scroll to position [108, 0]
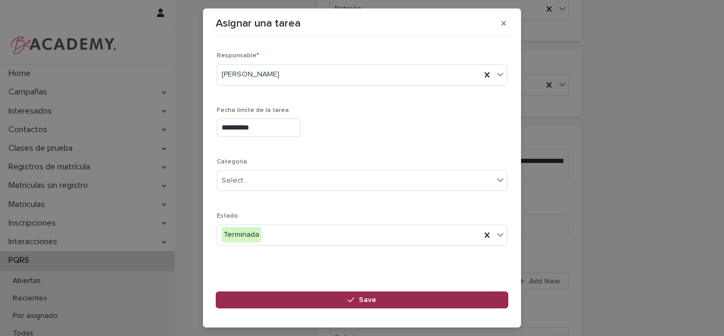
click at [416, 301] on button "Save" at bounding box center [362, 299] width 293 height 17
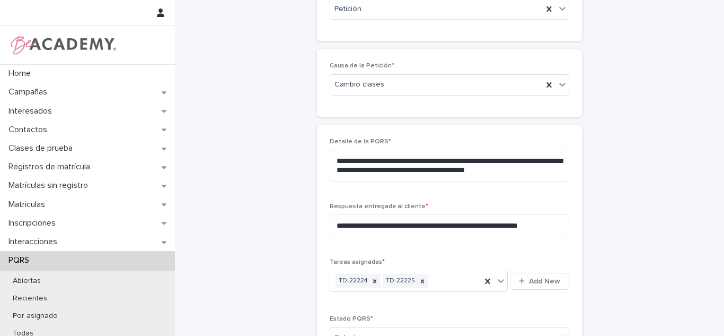
scroll to position [429, 0]
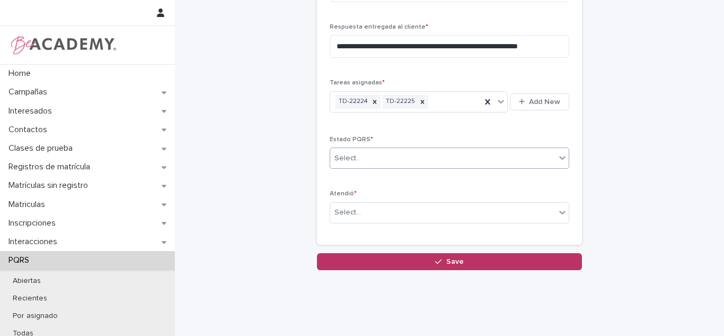
click at [422, 156] on div "Select..." at bounding box center [442, 157] width 225 height 17
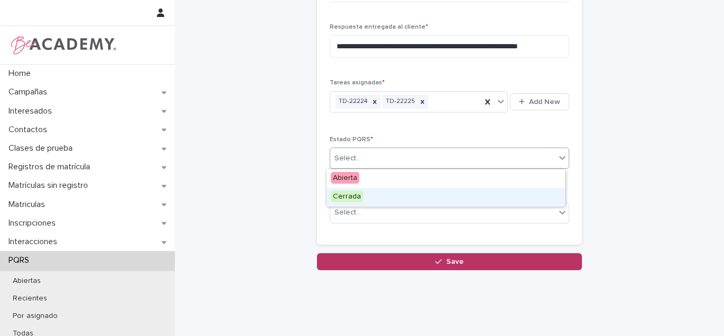
drag, startPoint x: 410, startPoint y: 162, endPoint x: 370, endPoint y: 192, distance: 50.5
click at [370, 192] on div "Cerrada" at bounding box center [446, 197] width 239 height 19
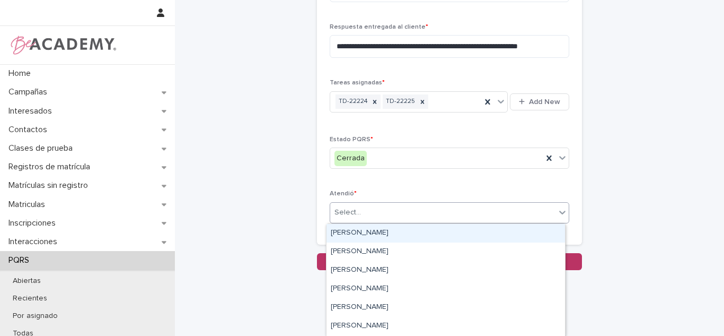
drag, startPoint x: 350, startPoint y: 210, endPoint x: 351, endPoint y: 231, distance: 21.2
click at [351, 210] on div "Select..." at bounding box center [348, 212] width 27 height 11
click at [351, 231] on div "Carolina Castillo Cuadrado" at bounding box center [446, 233] width 239 height 19
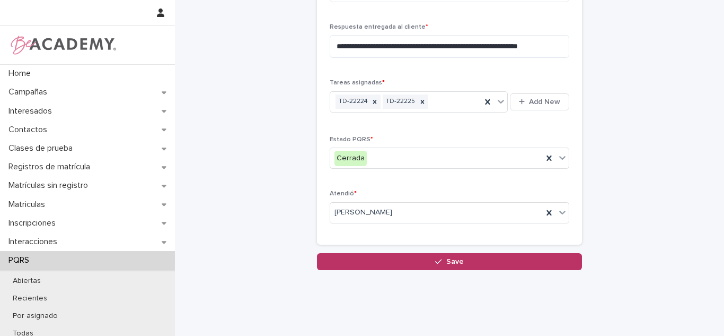
drag, startPoint x: 700, startPoint y: 242, endPoint x: 713, endPoint y: 224, distance: 22.2
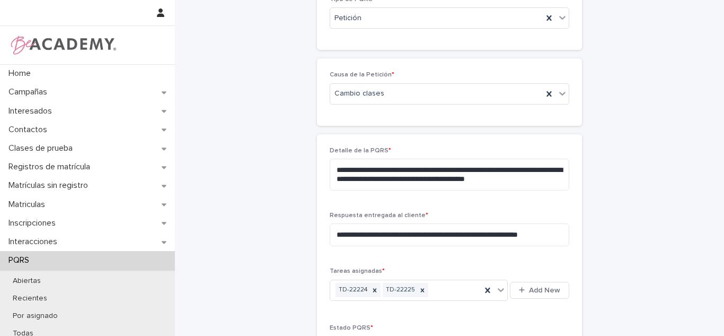
scroll to position [349, 0]
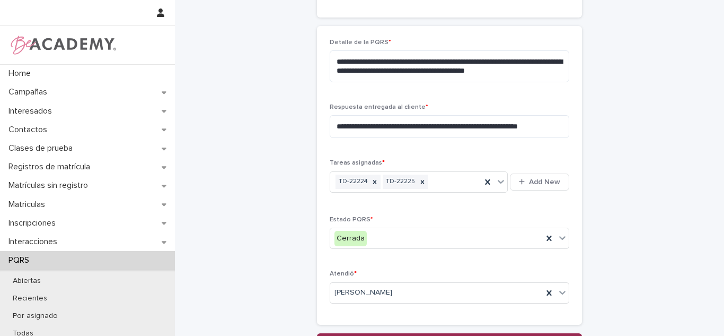
click at [472, 333] on button "Save" at bounding box center [449, 341] width 265 height 17
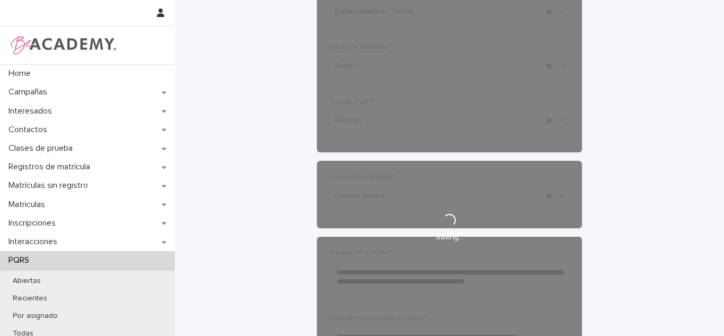
scroll to position [285, 0]
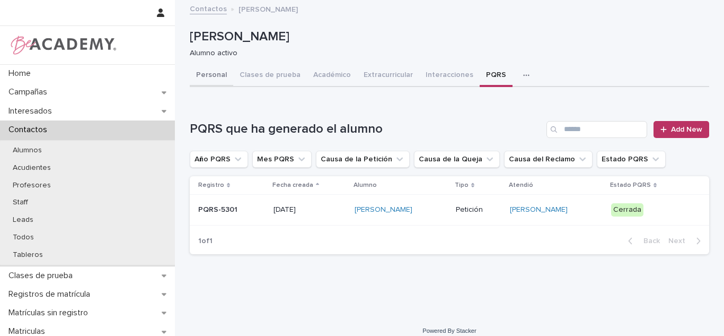
drag, startPoint x: 216, startPoint y: 75, endPoint x: 630, endPoint y: 52, distance: 414.6
click at [216, 75] on button "Personal" at bounding box center [211, 76] width 43 height 22
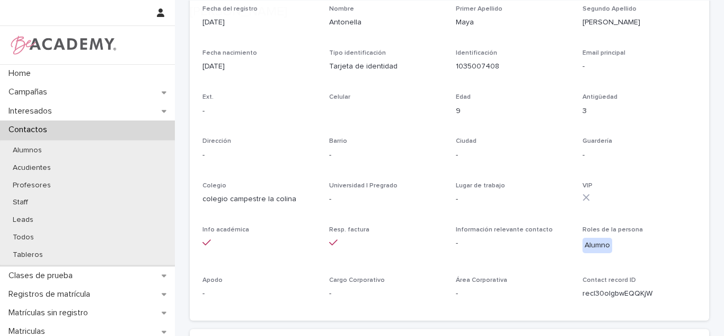
scroll to position [482, 0]
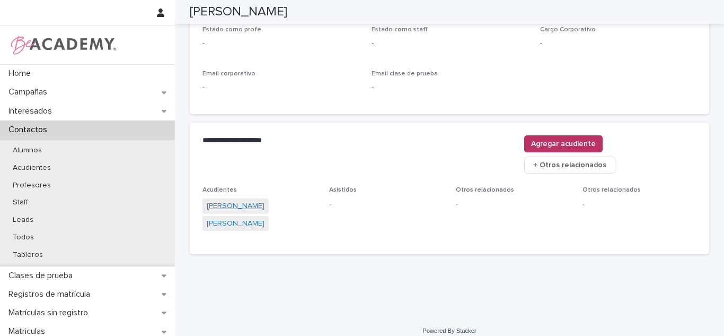
click at [256, 200] on link "Sara Elizabeth Gutierrez Echeverri" at bounding box center [236, 205] width 58 height 11
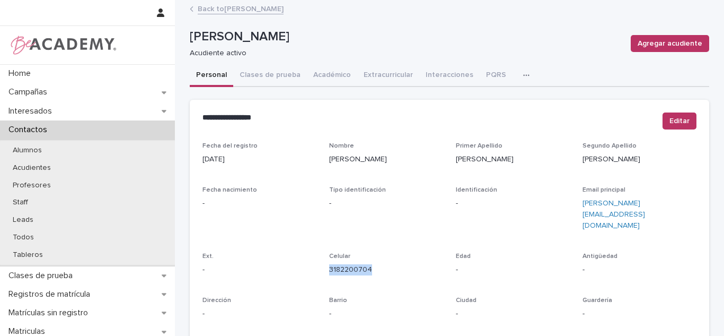
drag, startPoint x: 371, startPoint y: 285, endPoint x: 323, endPoint y: 254, distance: 56.5
click at [323, 254] on div "Fecha del registro 21/09/2022 Nombre Sara Elizabeth Primer Apellido Gutierrez S…" at bounding box center [450, 304] width 494 height 324
copy link "3182200704"
click at [208, 74] on button "Personal" at bounding box center [211, 76] width 43 height 22
click at [239, 5] on link "Back to Antonella Maya Gutierrez" at bounding box center [241, 8] width 86 height 12
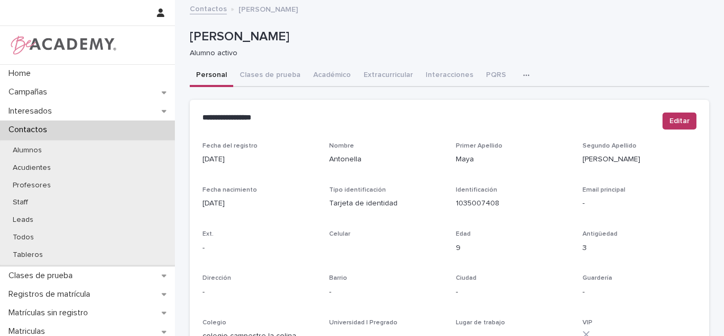
click at [322, 78] on button "Académico" at bounding box center [332, 76] width 50 height 22
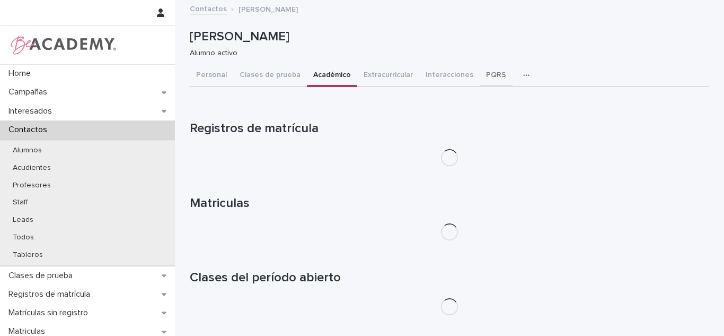
click at [481, 70] on button "PQRS" at bounding box center [496, 76] width 33 height 22
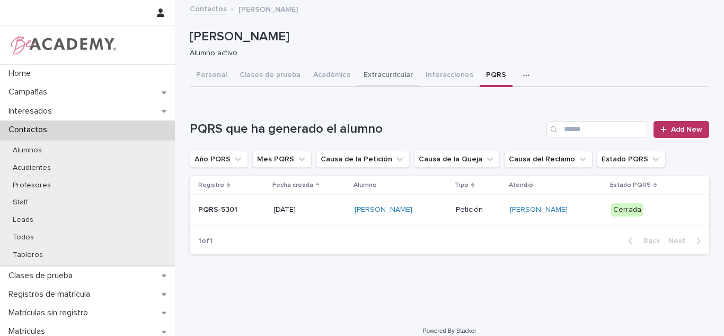
click at [311, 72] on button "Académico" at bounding box center [332, 76] width 50 height 22
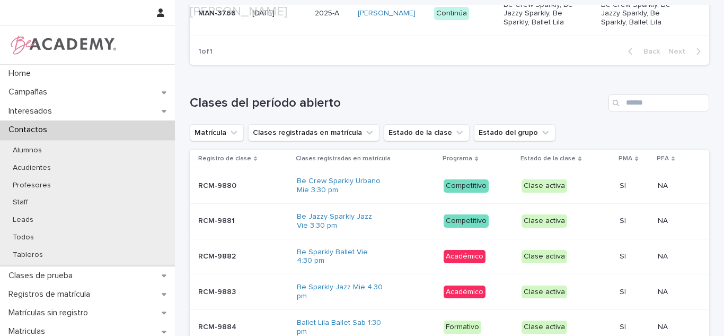
scroll to position [606, 0]
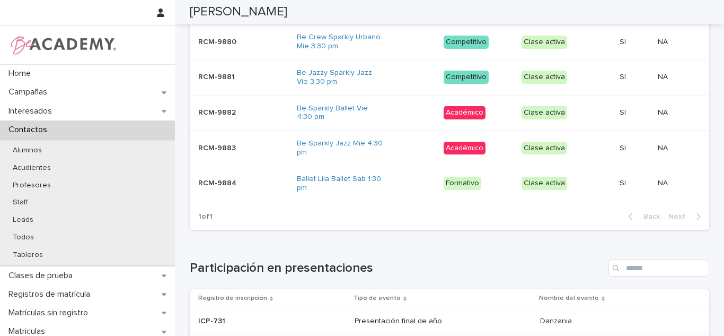
click at [387, 197] on div "Ballet Lila Ballet Sab 1:30 pm" at bounding box center [366, 183] width 139 height 27
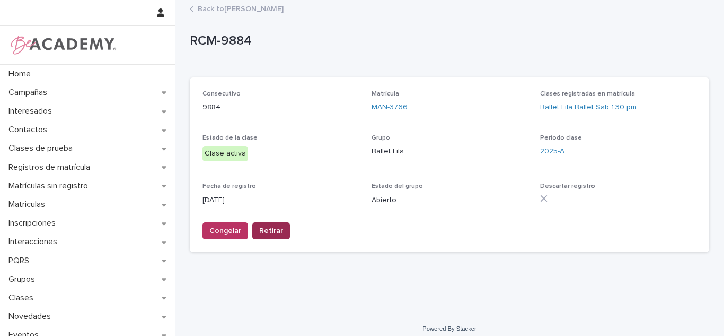
click at [259, 227] on span "Retirar" at bounding box center [271, 230] width 24 height 11
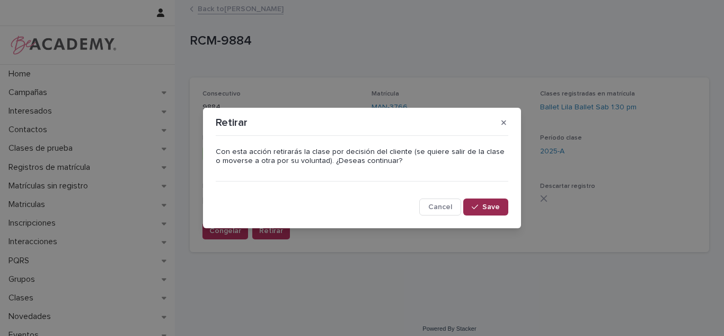
drag, startPoint x: 476, startPoint y: 213, endPoint x: 519, endPoint y: 131, distance: 92.2
click at [476, 212] on button "Save" at bounding box center [485, 206] width 45 height 17
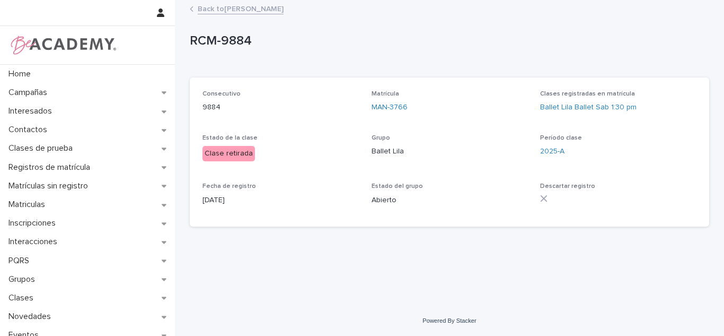
click at [223, 12] on link "Back to Antonella Maya Gutierrez" at bounding box center [241, 8] width 86 height 12
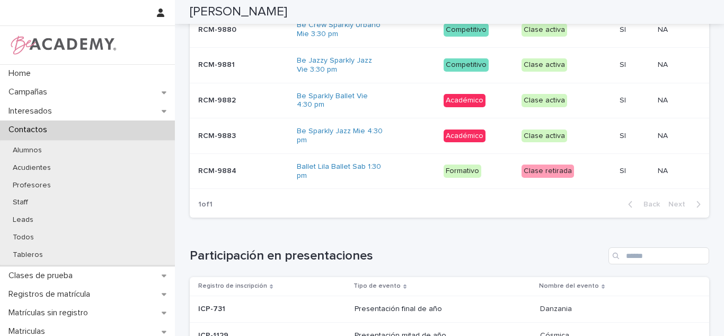
scroll to position [586, 0]
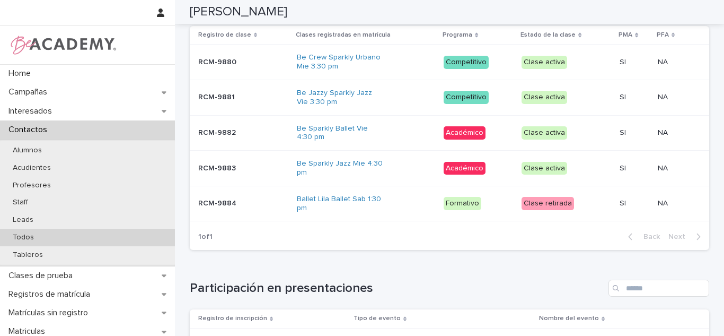
click at [32, 233] on p "Todos" at bounding box center [23, 237] width 38 height 9
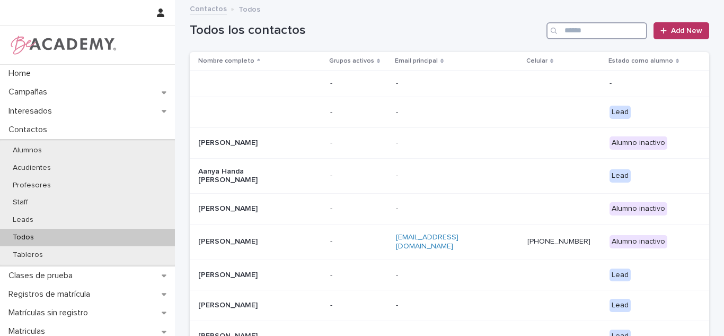
click at [598, 33] on input "Search" at bounding box center [597, 30] width 101 height 17
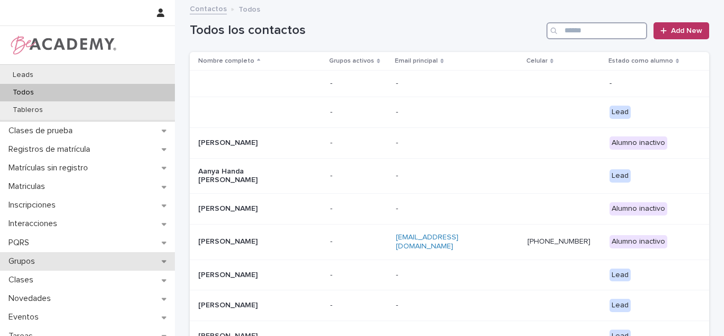
scroll to position [169, 0]
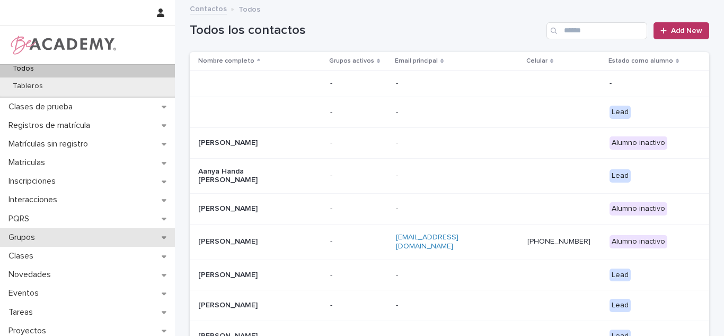
click at [27, 238] on p "Grupos" at bounding box center [23, 237] width 39 height 10
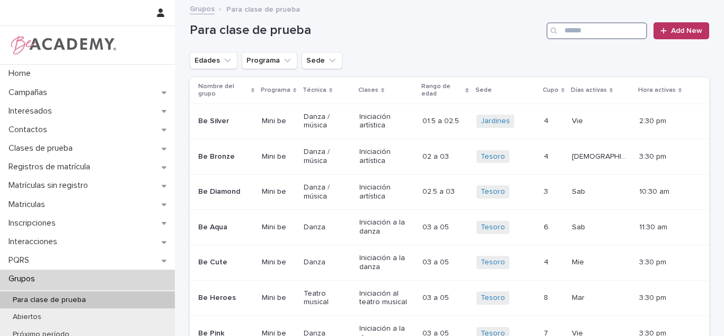
drag, startPoint x: 583, startPoint y: 34, endPoint x: 612, endPoint y: 58, distance: 37.3
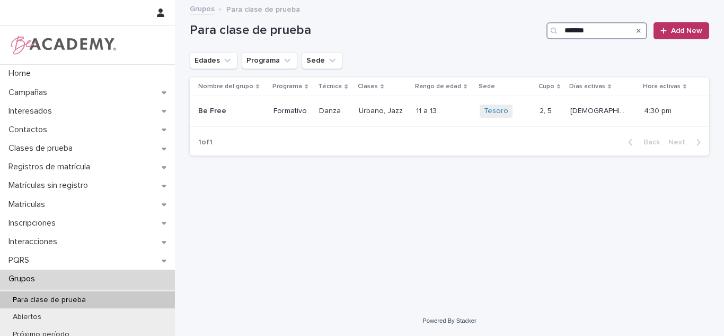
type input "*******"
click at [54, 130] on p "Contactos" at bounding box center [29, 130] width 51 height 10
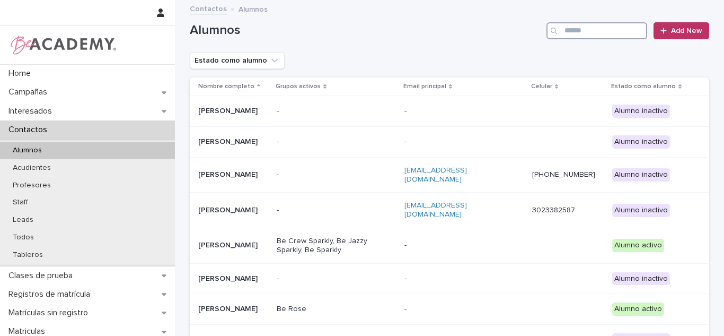
click at [570, 28] on input "Search" at bounding box center [597, 30] width 101 height 17
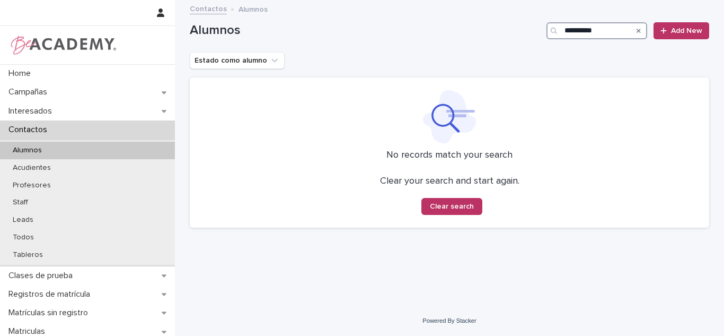
click at [574, 31] on input "**********" at bounding box center [597, 30] width 101 height 17
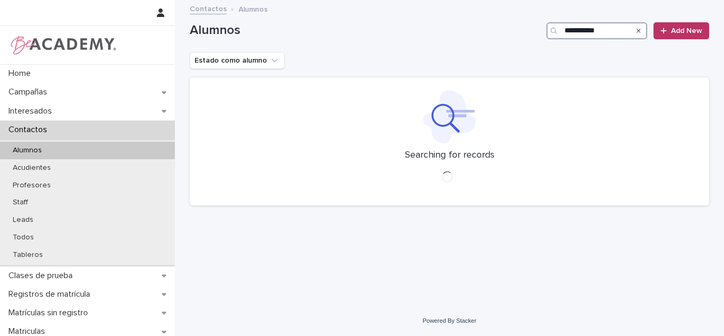
click at [609, 33] on input "**********" at bounding box center [597, 30] width 101 height 17
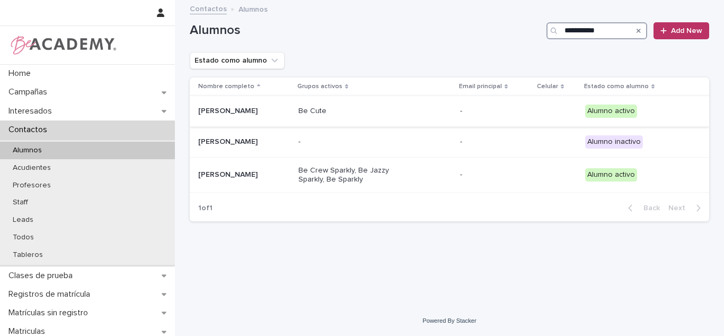
type input "**********"
click at [388, 113] on p "Be Cute" at bounding box center [351, 111] width 106 height 9
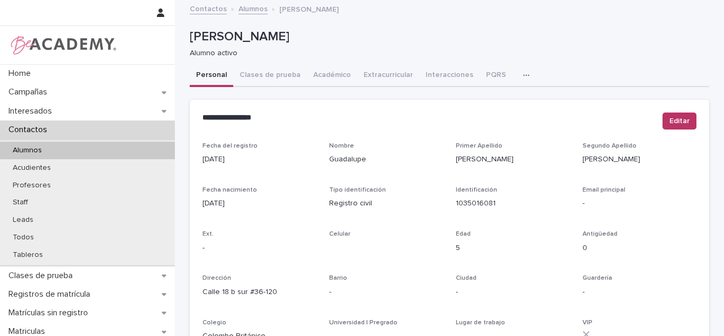
scroll to position [447, 0]
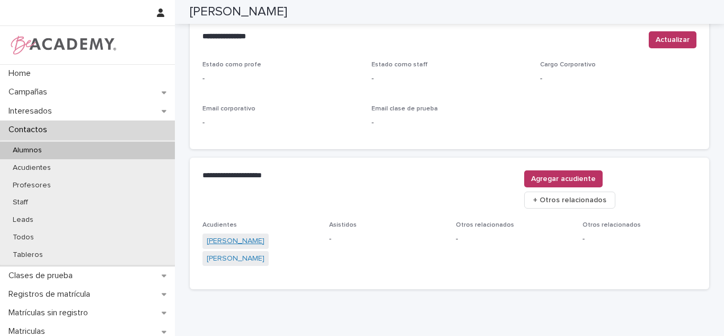
click at [226, 235] on link "Viviana Andrea Cardona Londoño" at bounding box center [236, 240] width 58 height 11
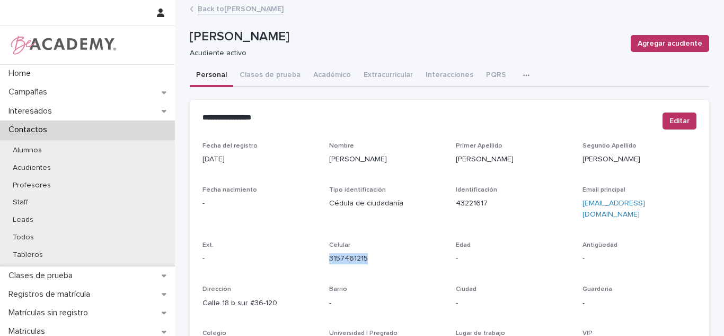
drag, startPoint x: 380, startPoint y: 240, endPoint x: 323, endPoint y: 250, distance: 57.6
click at [323, 250] on div "Fecha del registro 07/06/2023 Nombre Viviana Andrea Primer Apellido Cardona Seg…" at bounding box center [450, 298] width 494 height 313
copy link "3157461215"
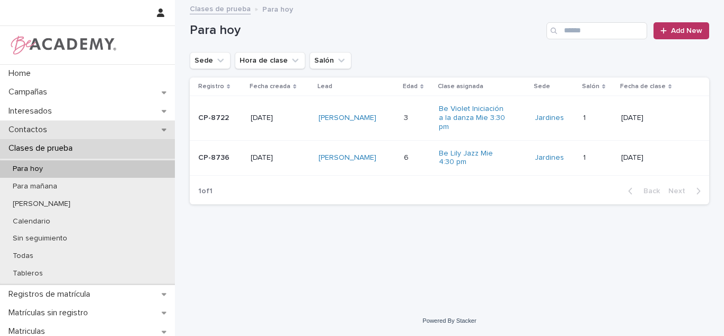
click at [28, 130] on p "Contactos" at bounding box center [29, 130] width 51 height 10
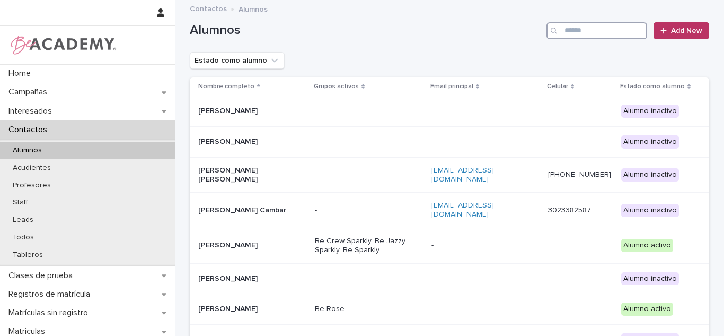
click at [578, 36] on input "Search" at bounding box center [597, 30] width 101 height 17
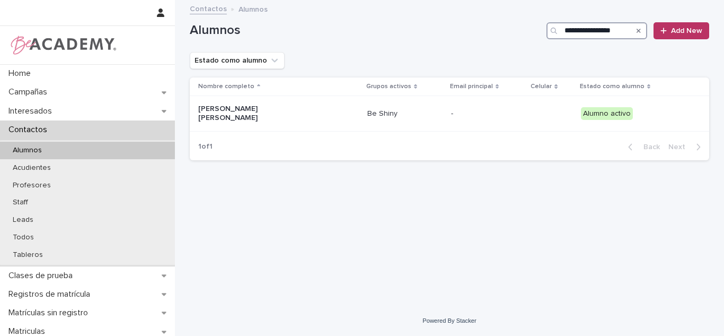
type input "**********"
click at [230, 118] on div "Maria Antonia Serna Murillo" at bounding box center [278, 113] width 161 height 27
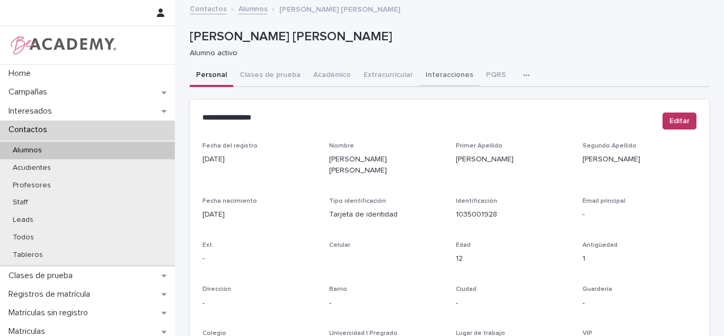
click at [421, 79] on button "Interacciones" at bounding box center [449, 76] width 60 height 22
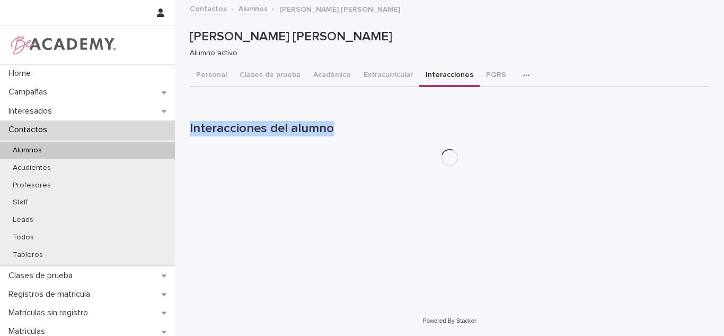
drag, startPoint x: 724, startPoint y: 69, endPoint x: 724, endPoint y: 120, distance: 50.9
click at [724, 120] on div "Loading... Saving… Loading... Saving… Maria Antonia Serna Murillo Maria Antonia…" at bounding box center [449, 153] width 549 height 304
drag, startPoint x: 681, startPoint y: 72, endPoint x: 699, endPoint y: 71, distance: 18.6
click at [681, 72] on div "Personal Clases de prueba Académico Extracurricular Interacciones PQRS Tareas" at bounding box center [450, 76] width 520 height 22
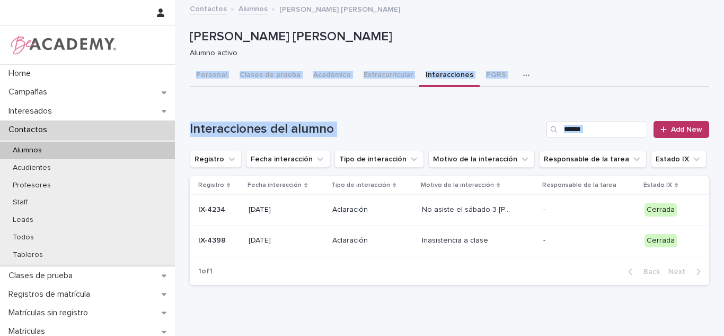
drag, startPoint x: 724, startPoint y: 57, endPoint x: 724, endPoint y: 144, distance: 86.9
click at [724, 144] on div "Home Campañas Interesados Contactos Alumnos Acudientes Profesores Staff Leads T…" at bounding box center [362, 168] width 724 height 336
click at [689, 128] on span "Add New" at bounding box center [686, 129] width 31 height 7
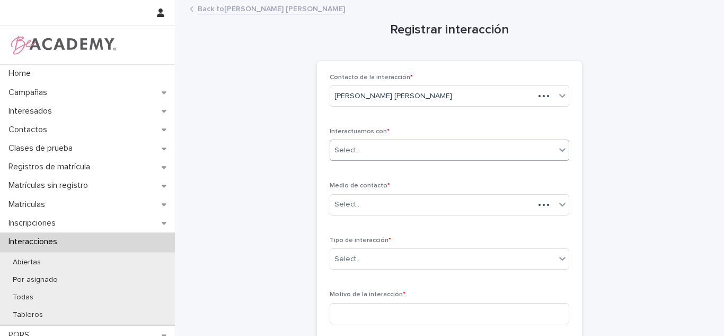
click at [400, 153] on div "Select..." at bounding box center [442, 150] width 225 height 17
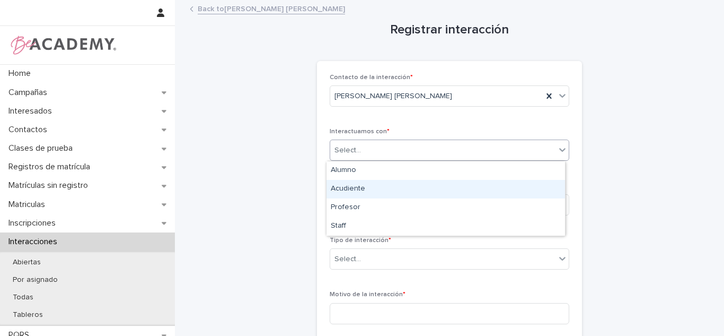
click at [380, 197] on div "Acudiente" at bounding box center [446, 189] width 239 height 19
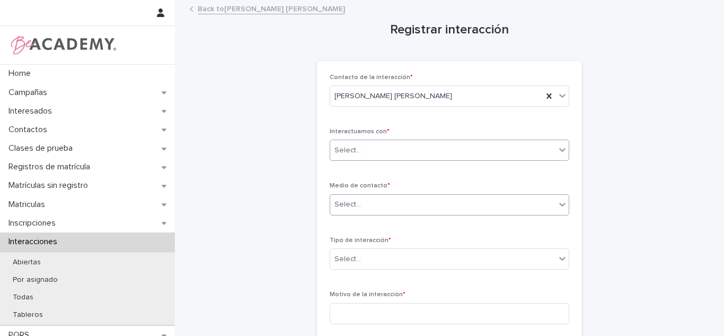
click at [374, 207] on div "Select..." at bounding box center [442, 204] width 225 height 17
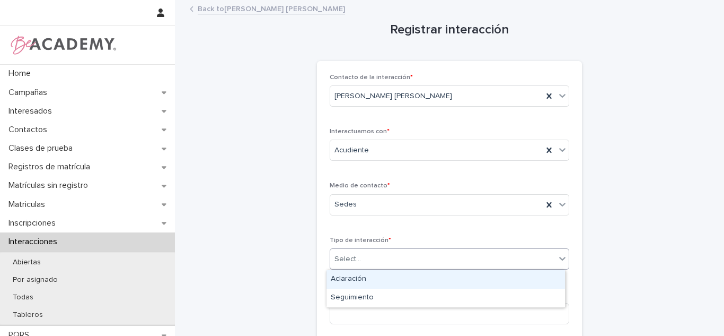
drag, startPoint x: 452, startPoint y: 259, endPoint x: 389, endPoint y: 275, distance: 65.1
click at [451, 259] on div "Select..." at bounding box center [442, 258] width 225 height 17
click at [381, 279] on div "Aclaración" at bounding box center [446, 279] width 239 height 19
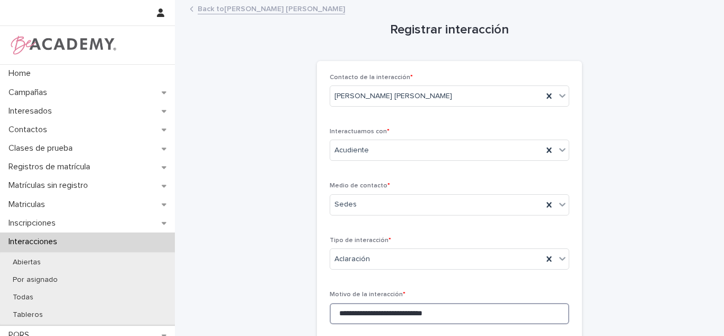
type input "**********"
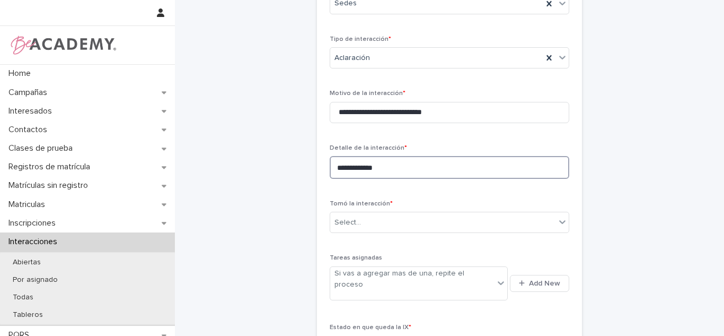
click at [369, 309] on div "**********" at bounding box center [450, 119] width 240 height 492
click at [385, 174] on textarea "**********" at bounding box center [450, 167] width 240 height 23
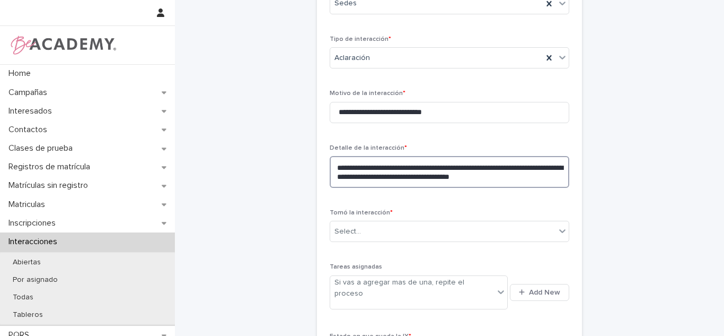
type textarea "**********"
type input "*"
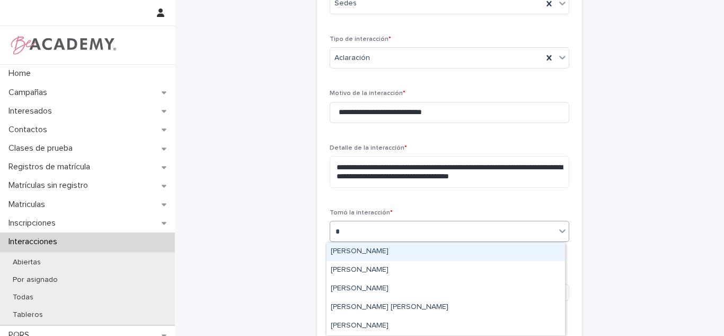
click at [345, 252] on div "[PERSON_NAME]" at bounding box center [446, 251] width 239 height 19
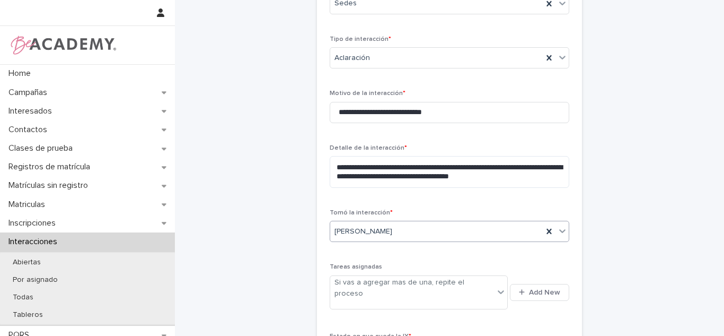
scroll to position [348, 0]
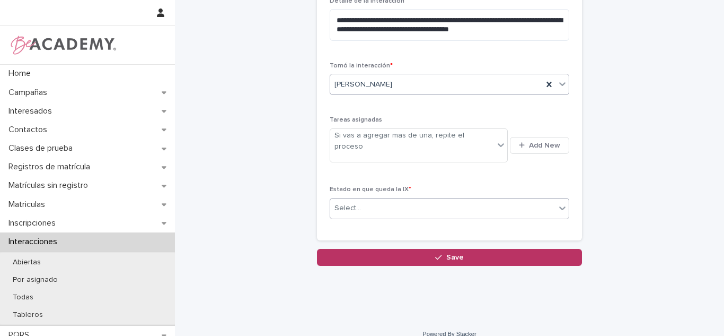
click at [377, 199] on div "Select..." at bounding box center [442, 207] width 225 height 17
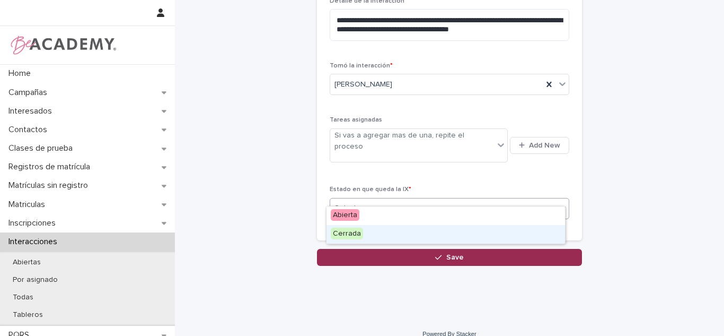
click at [348, 240] on div "Cerrada" at bounding box center [446, 234] width 239 height 19
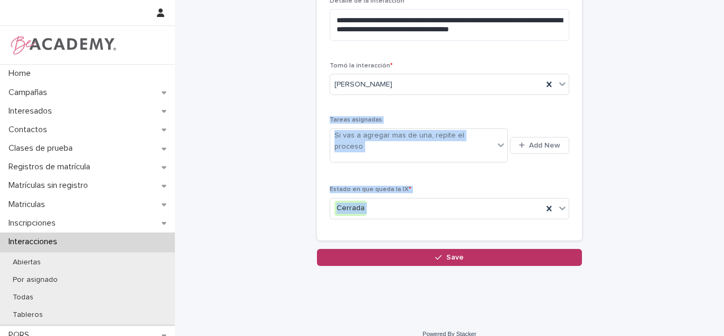
drag, startPoint x: 604, startPoint y: 168, endPoint x: 605, endPoint y: 105, distance: 62.6
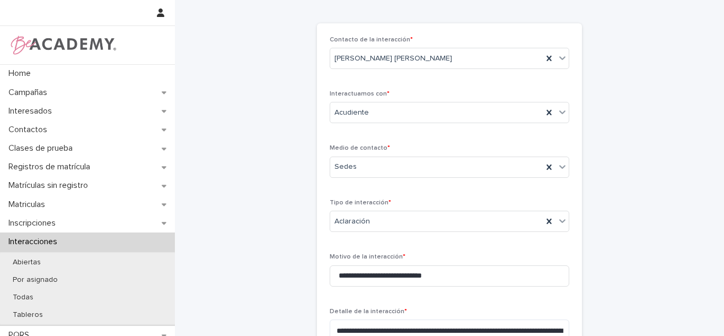
scroll to position [303, 0]
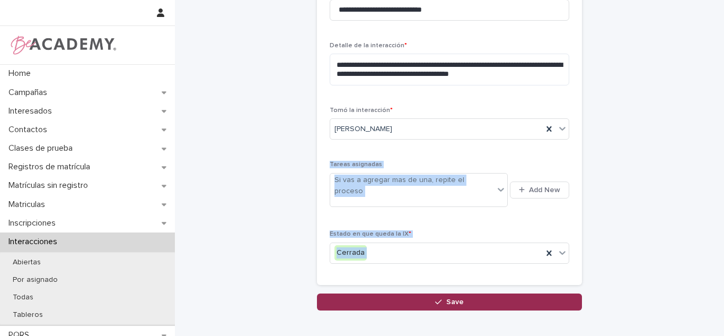
click at [453, 298] on span "Save" at bounding box center [454, 301] width 17 height 7
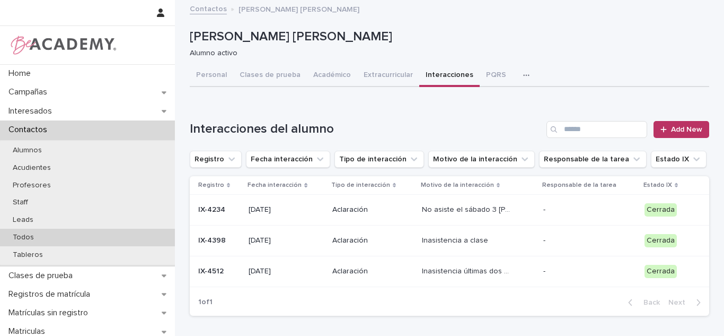
click at [124, 240] on div "Todos" at bounding box center [87, 236] width 175 height 17
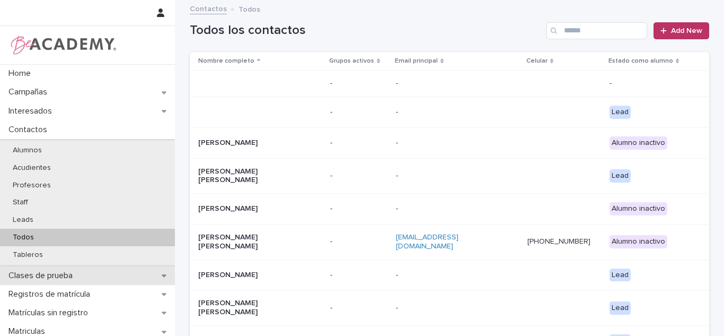
click at [63, 278] on p "Clases de prueba" at bounding box center [42, 275] width 77 height 10
